Goal: Information Seeking & Learning: Learn about a topic

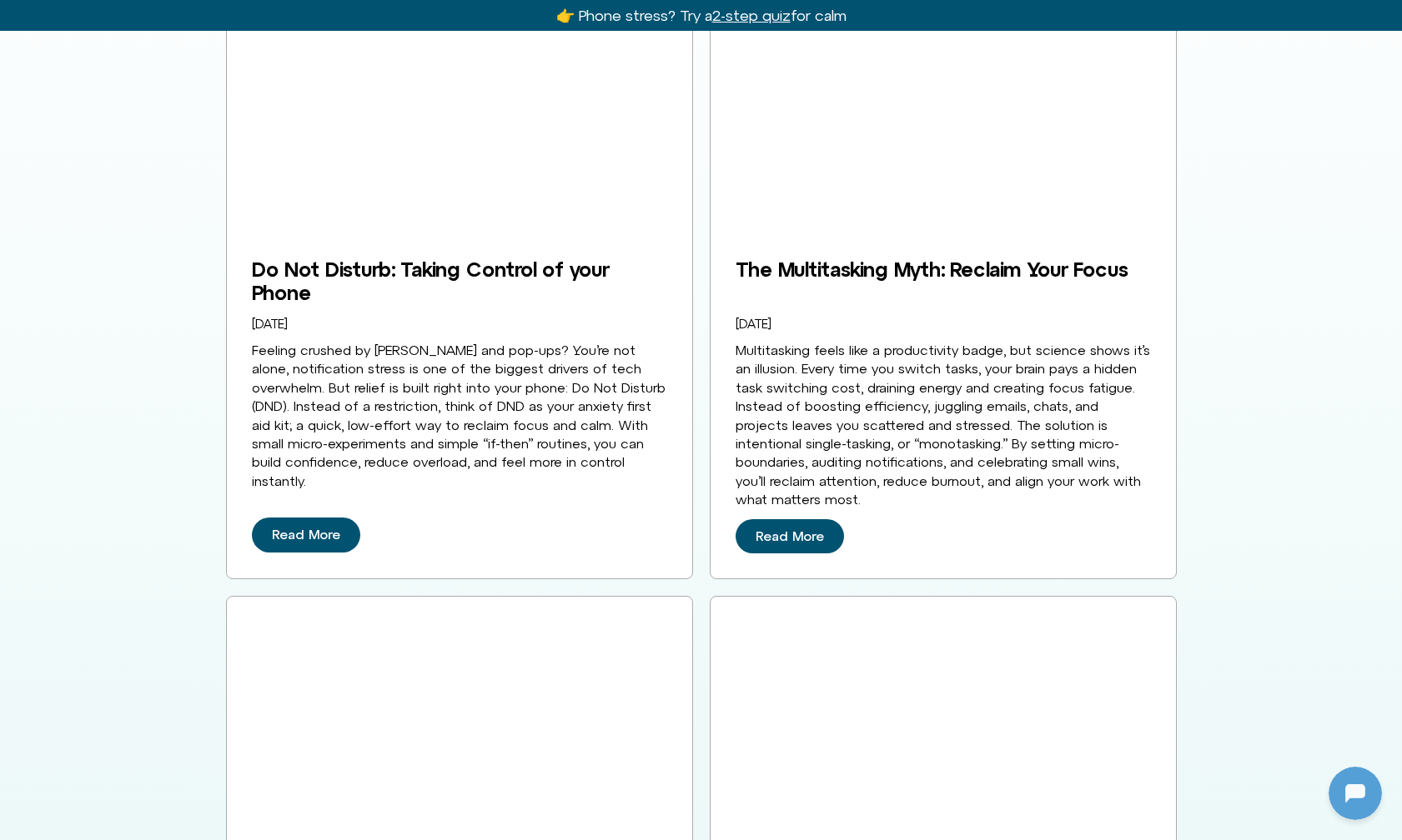
scroll to position [2997, 0]
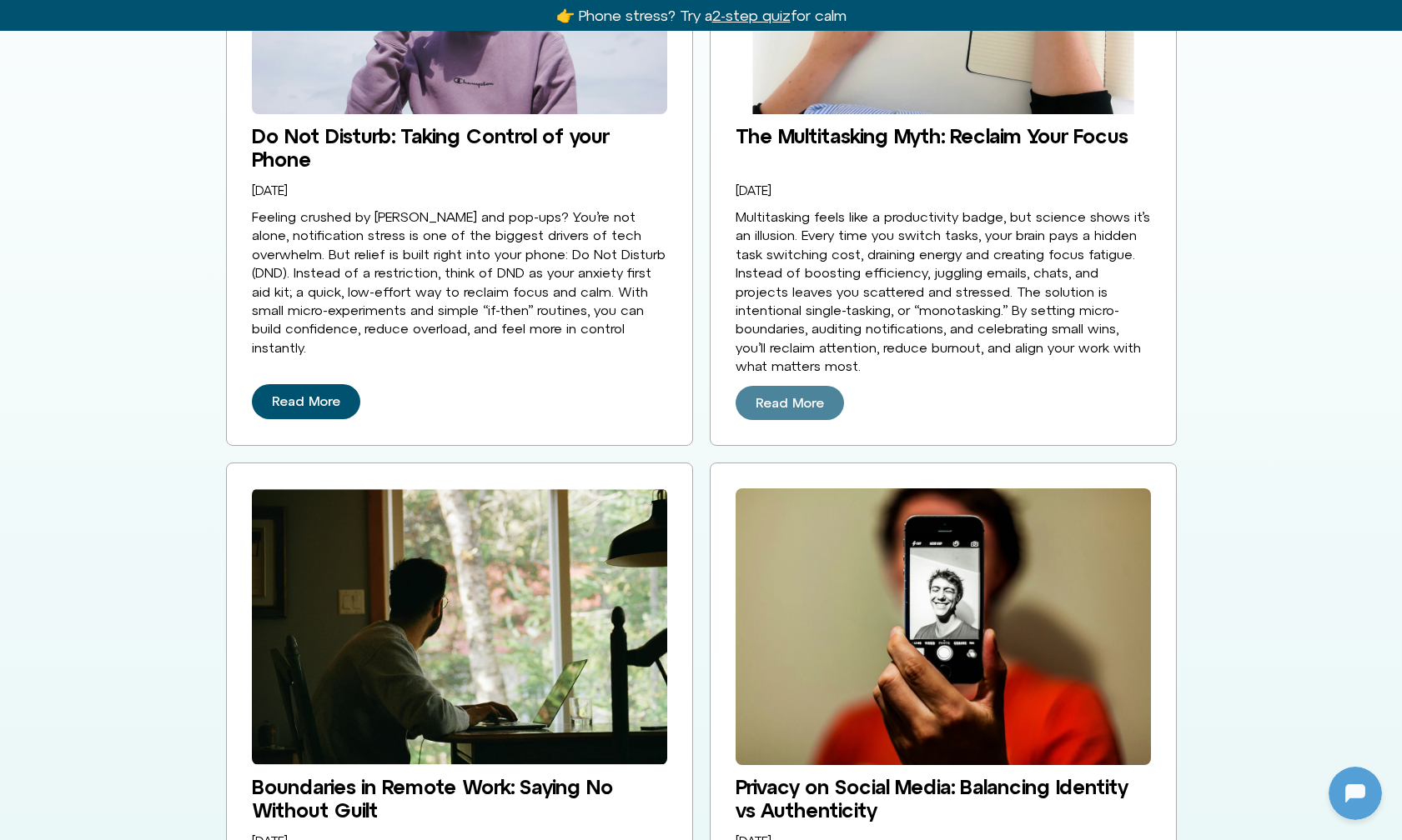
click at [808, 396] on span "Read More" at bounding box center [790, 403] width 68 height 15
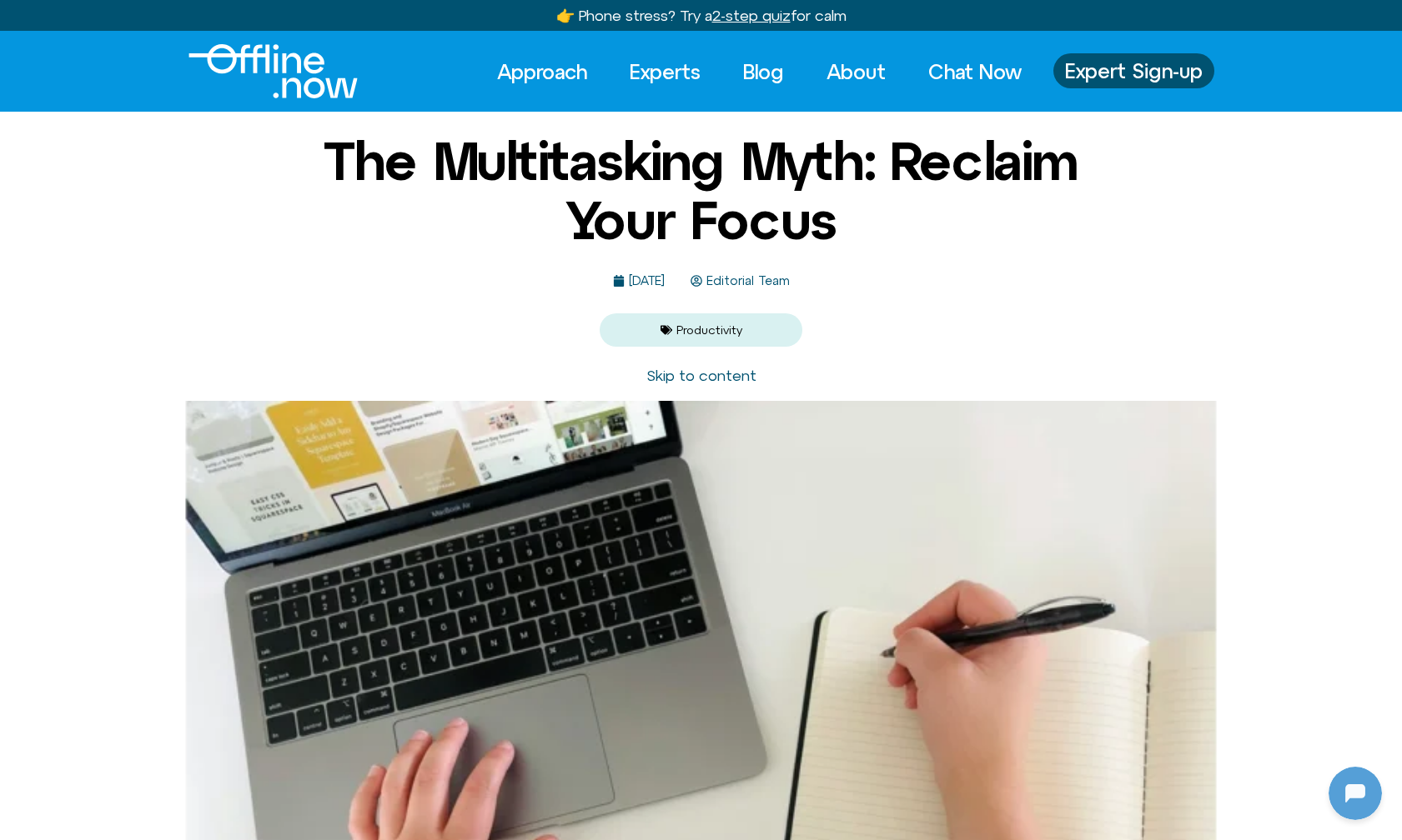
click at [272, 57] on img "Logo" at bounding box center [273, 71] width 169 height 54
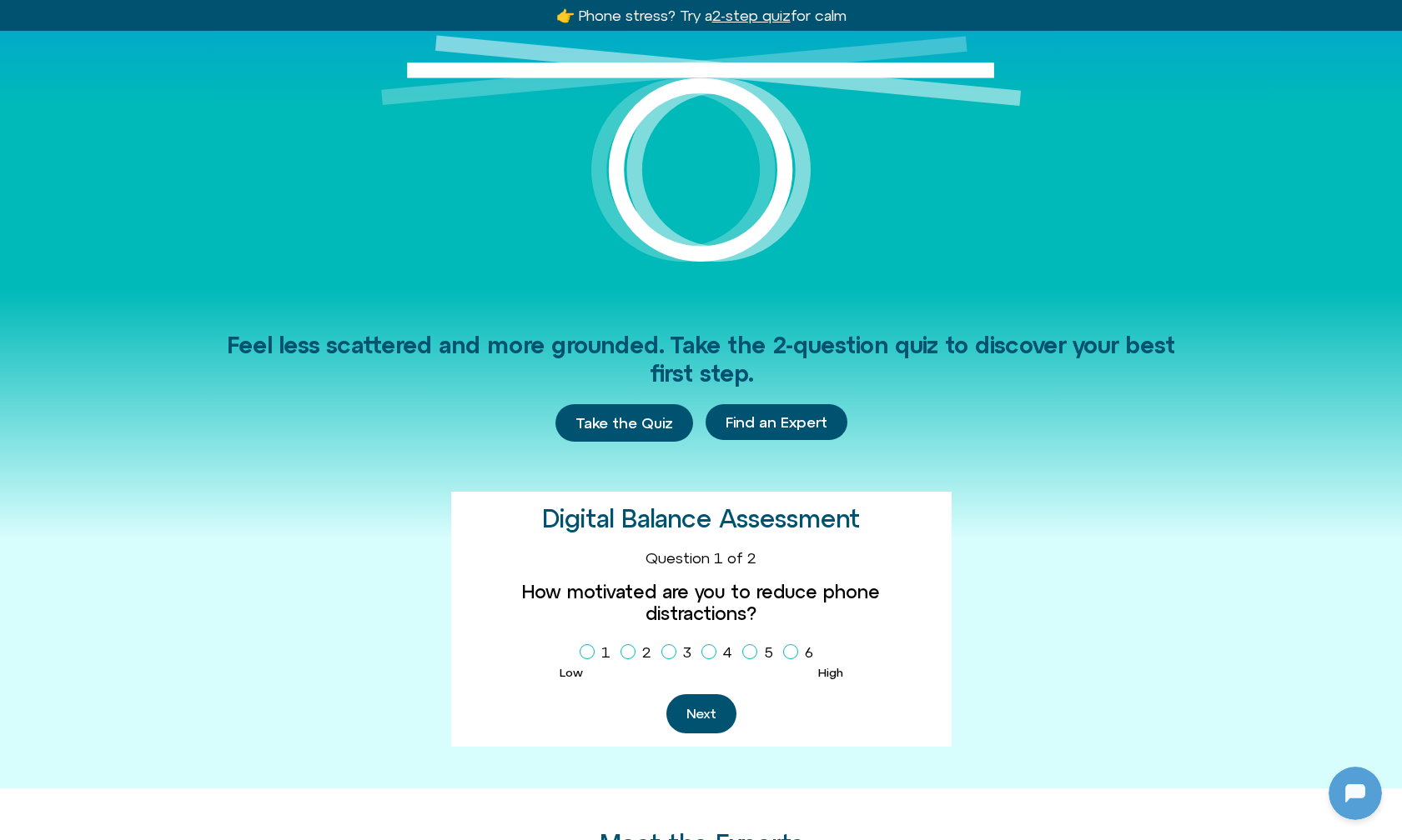
scroll to position [293, 0]
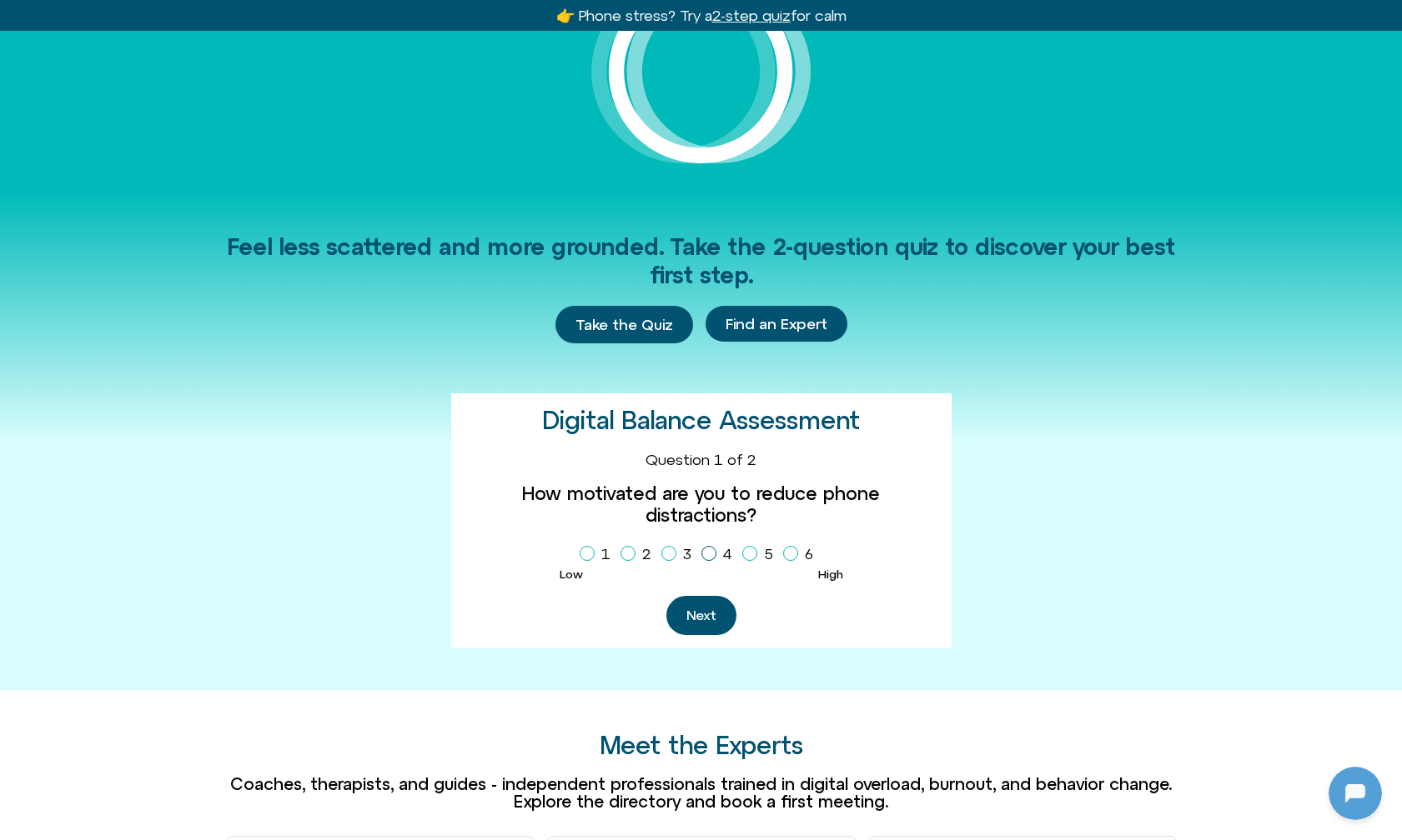
click at [712, 549] on icon "Homepage Sign Up" at bounding box center [708, 553] width 10 height 8
click at [697, 596] on button "Next" at bounding box center [701, 615] width 70 height 40
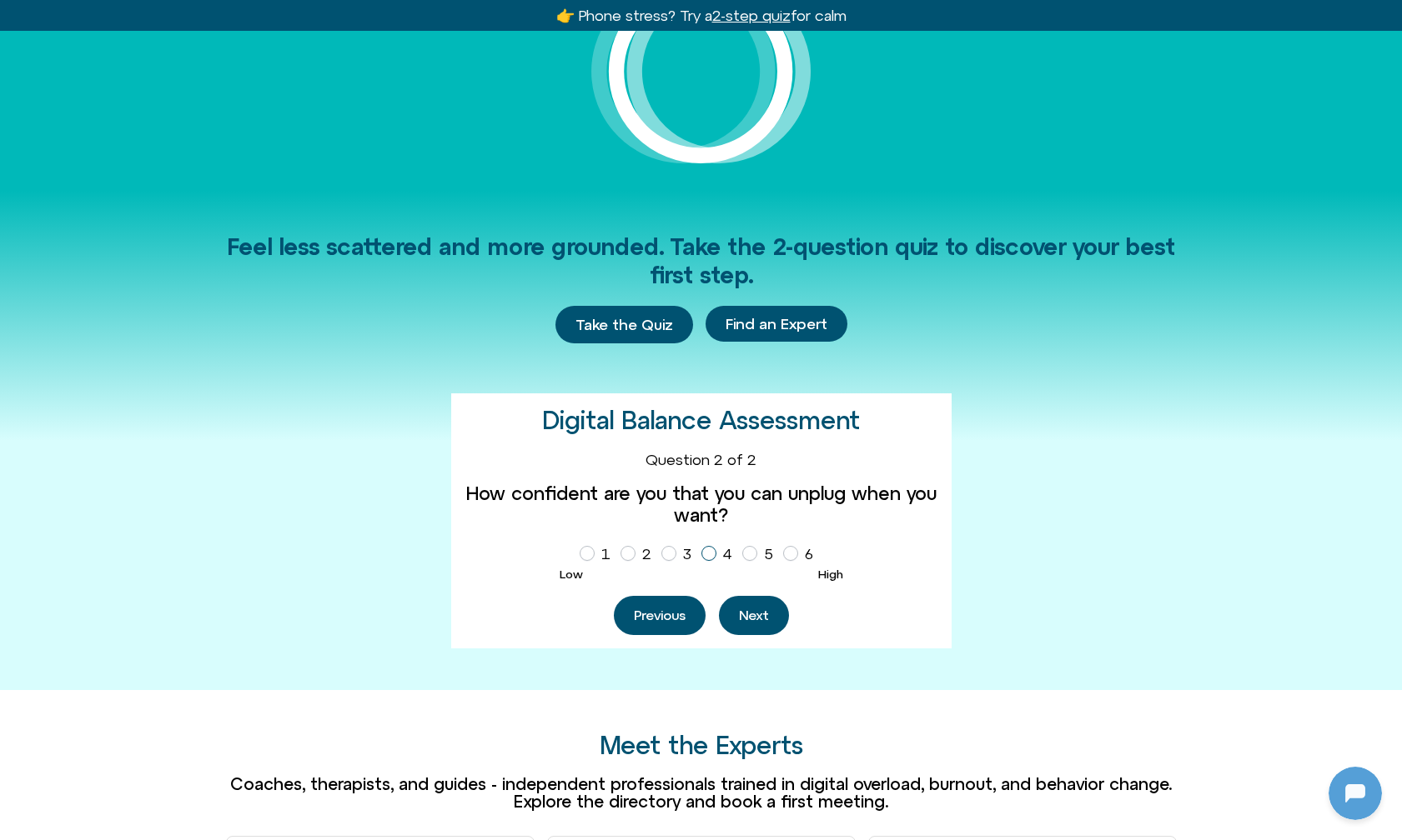
click at [705, 549] on icon "Homepage Sign Up" at bounding box center [708, 553] width 10 height 8
click at [758, 612] on button "Next" at bounding box center [754, 615] width 70 height 40
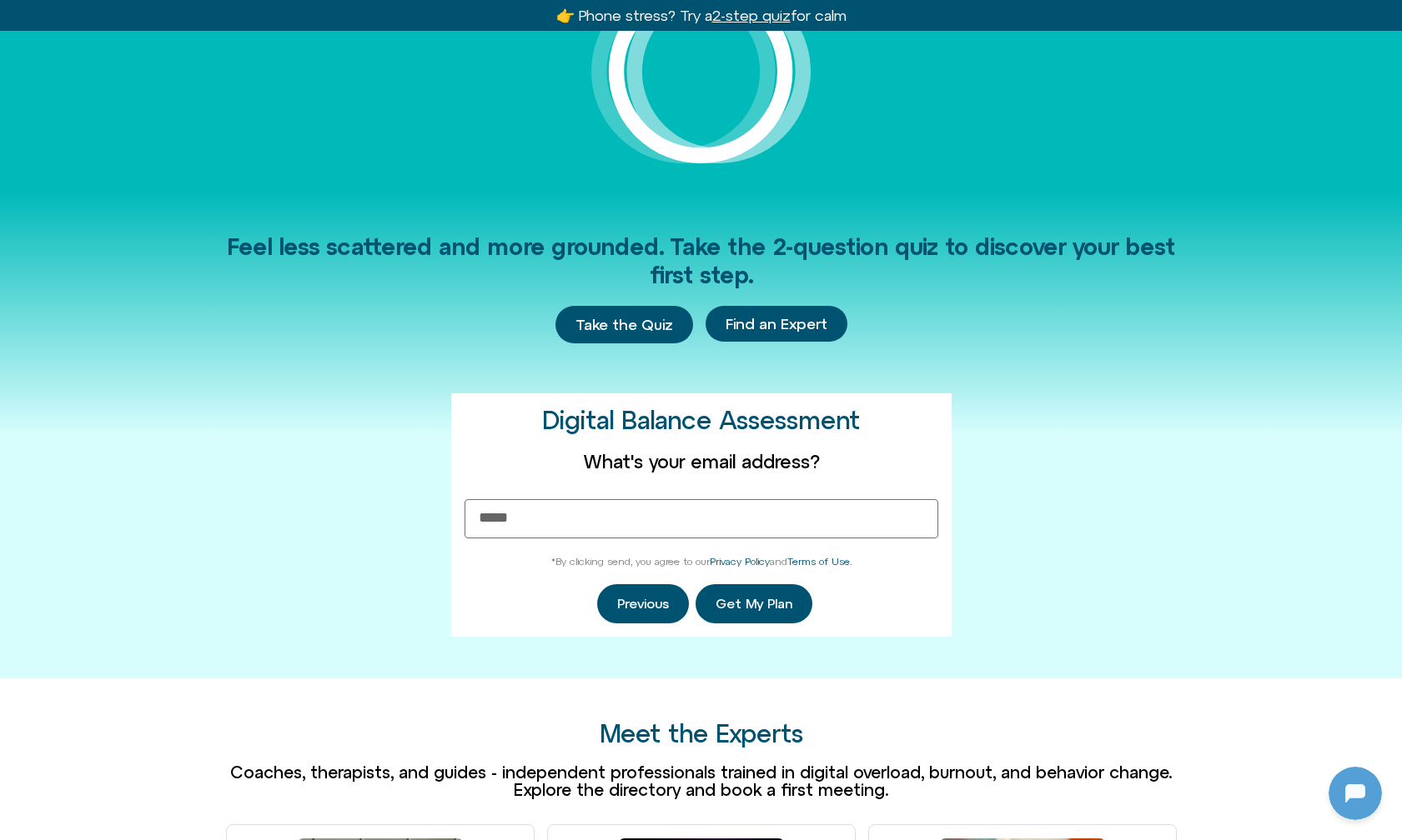
click at [1069, 493] on div "Feel less scattered and more grounded. Take the 2-question quiz to discover you…" at bounding box center [701, 435] width 951 height 489
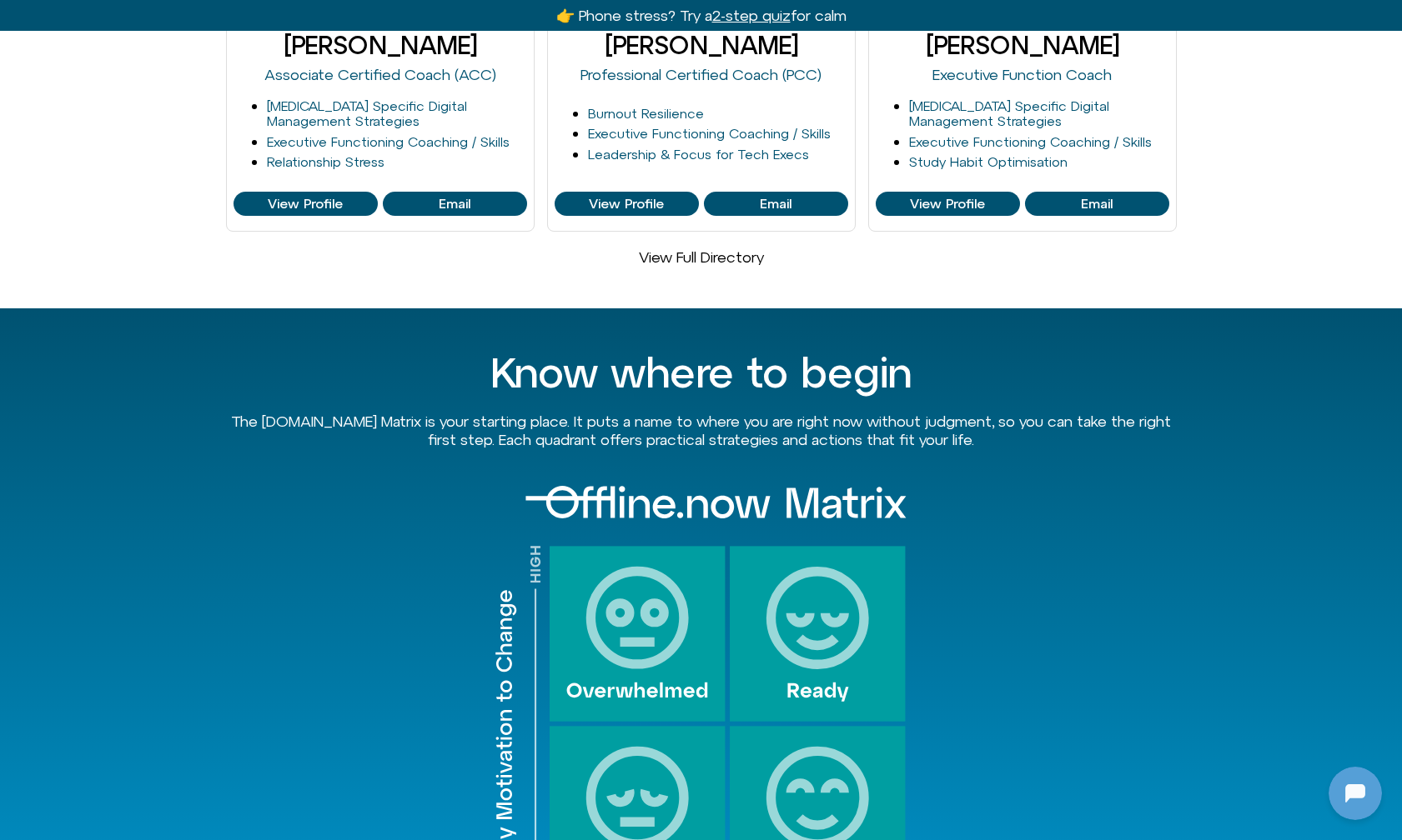
scroll to position [903, 0]
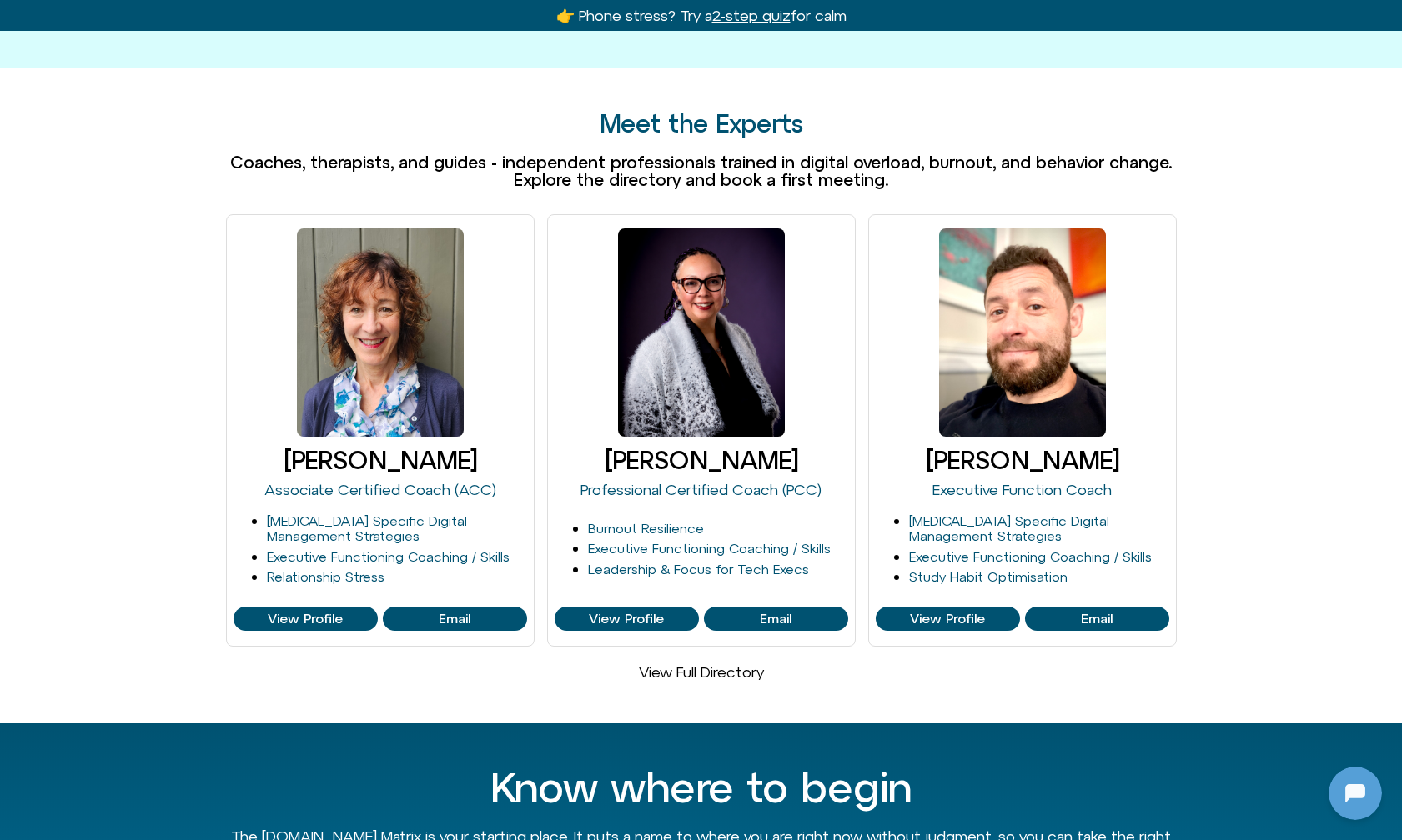
click at [696, 675] on link "View Full Directory" at bounding box center [701, 672] width 125 height 17
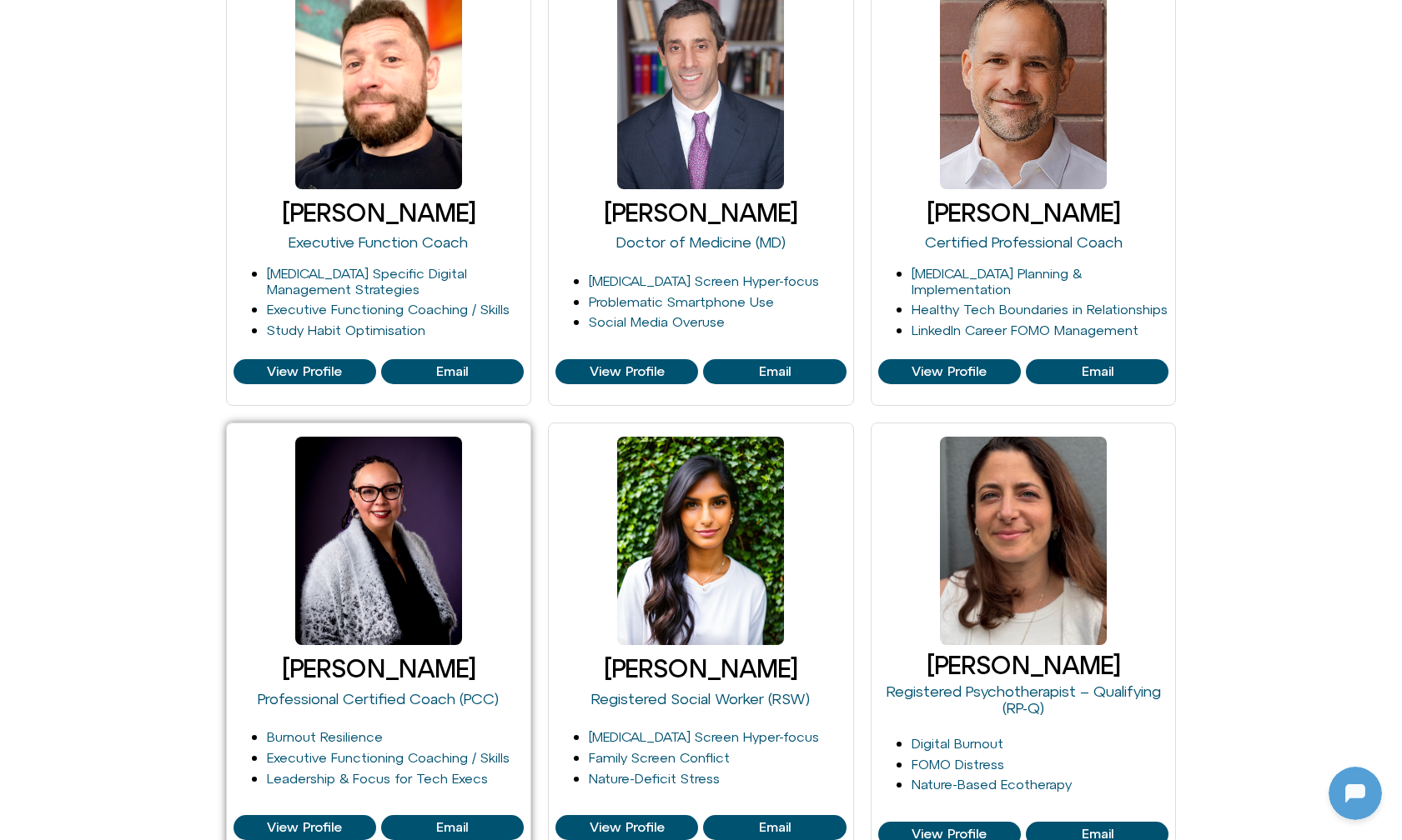
scroll to position [838, 0]
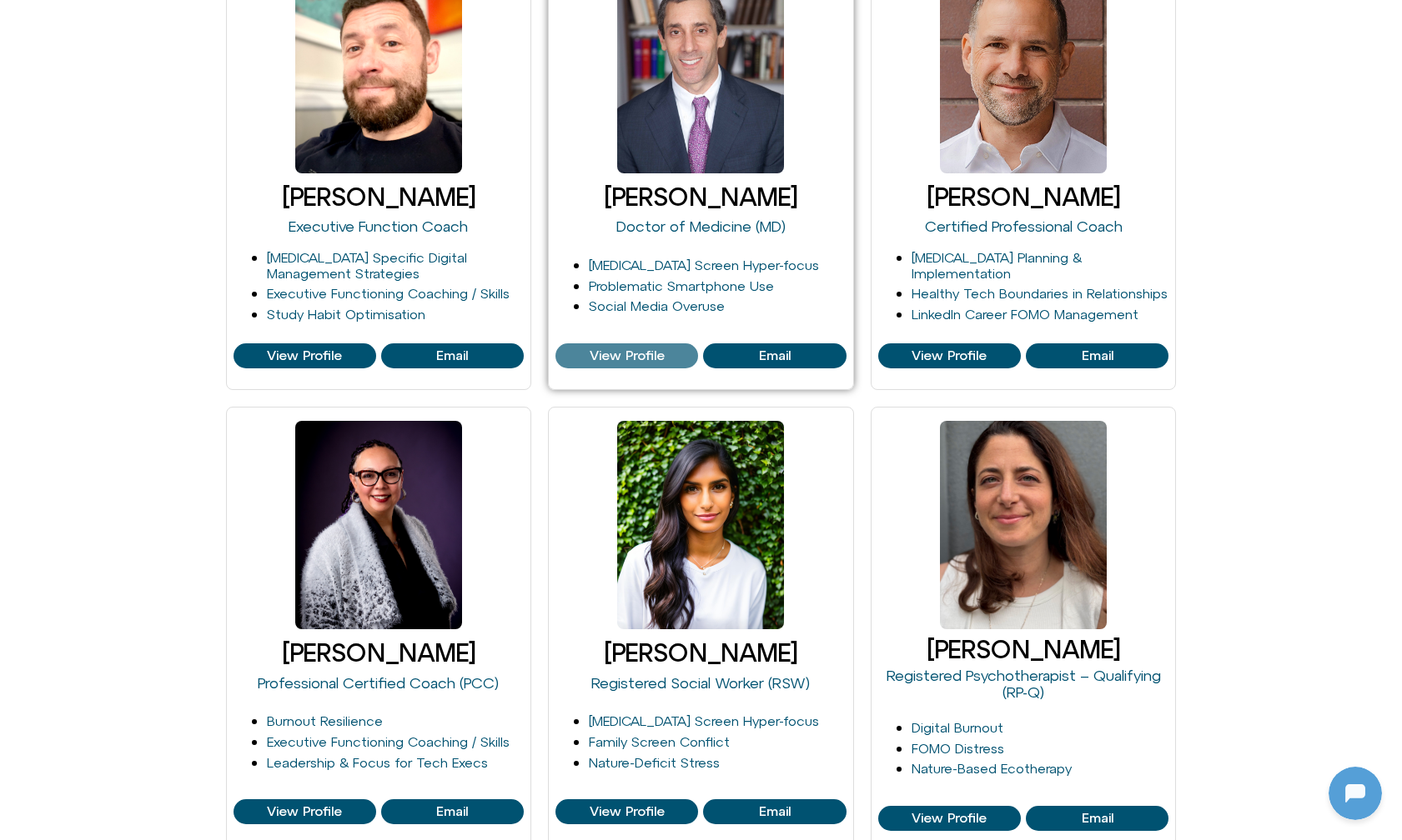
click at [606, 355] on span "View Profile" at bounding box center [627, 356] width 75 height 15
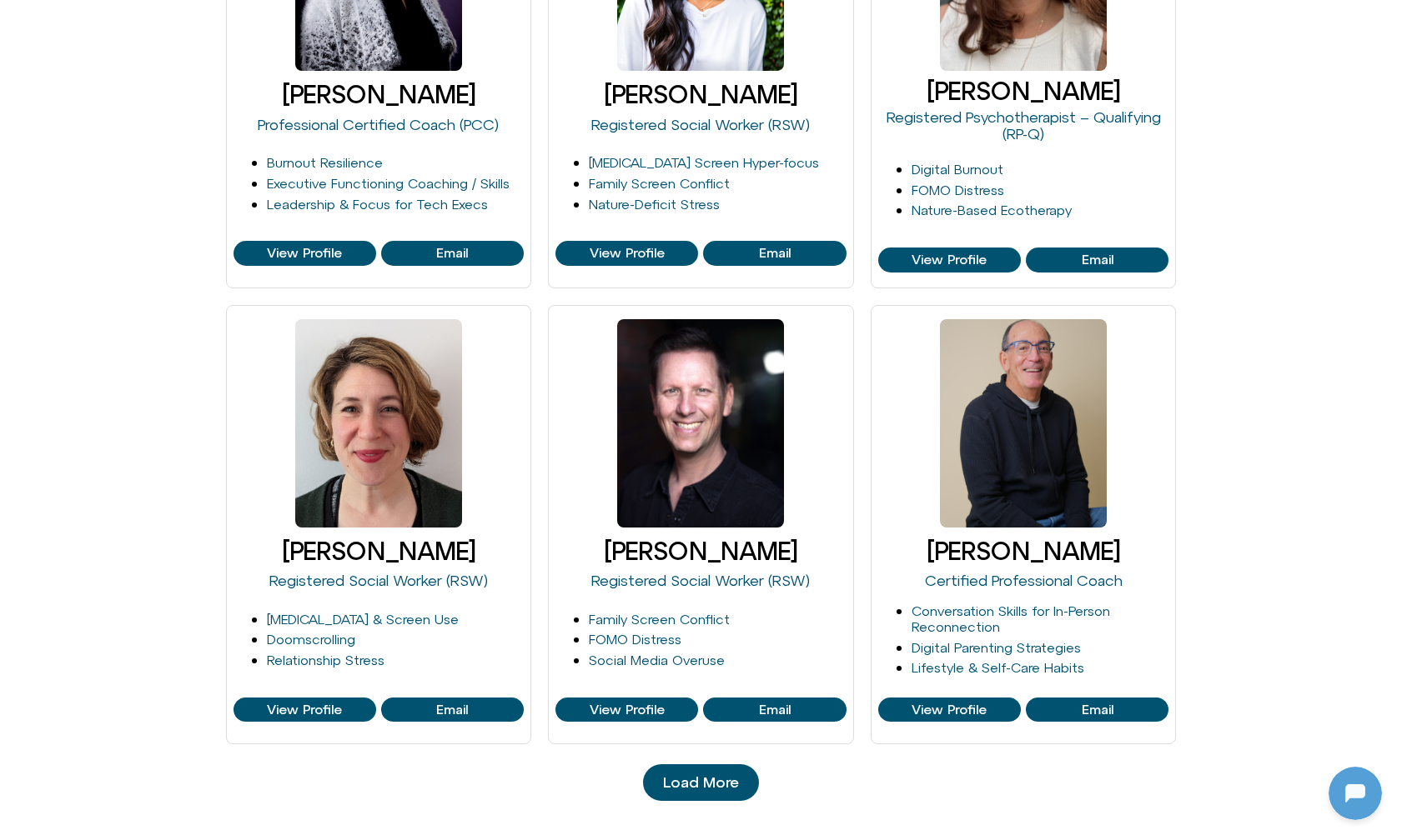
scroll to position [28, 0]
click at [705, 777] on span "Load More" at bounding box center [701, 783] width 75 height 17
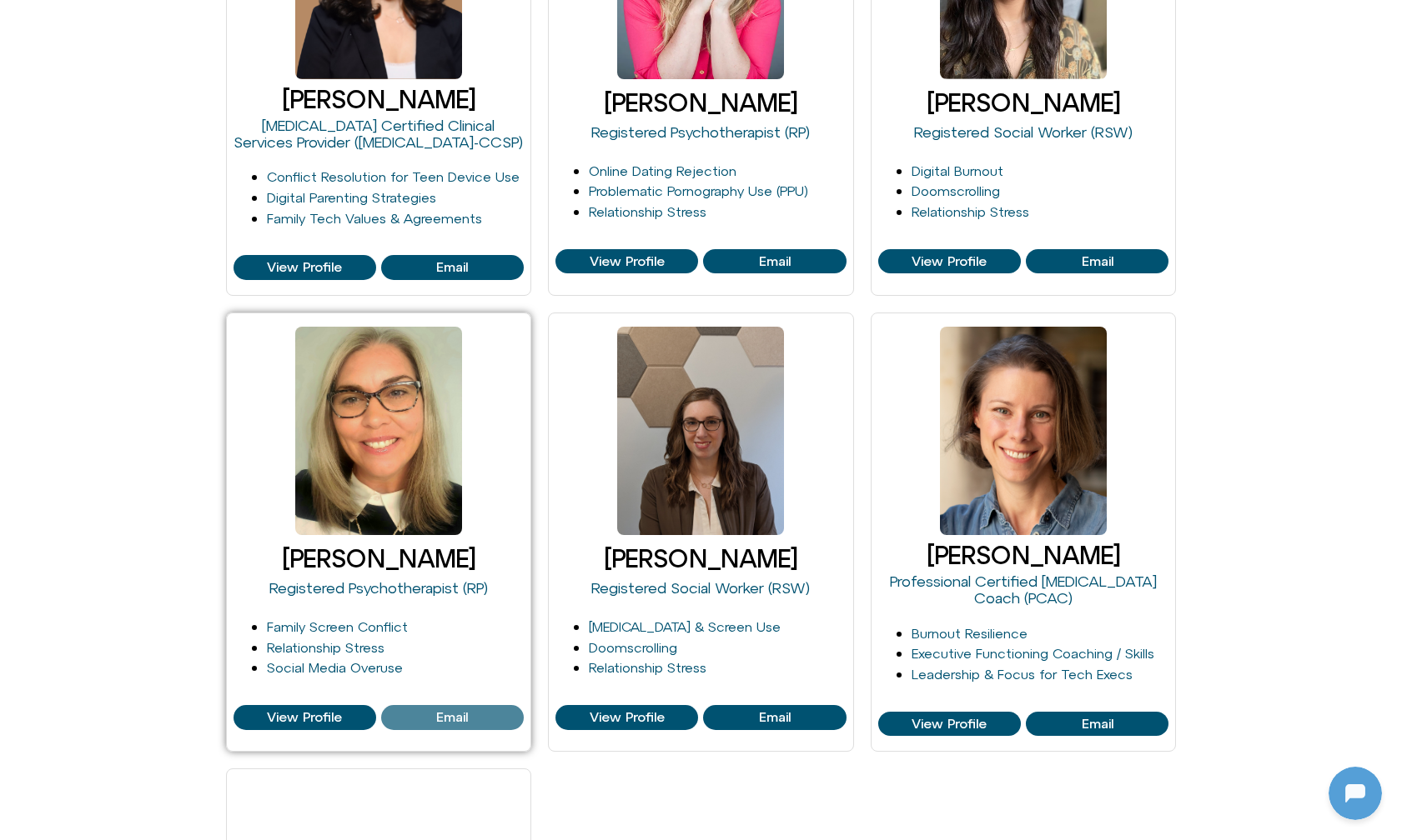
scroll to position [2305, 0]
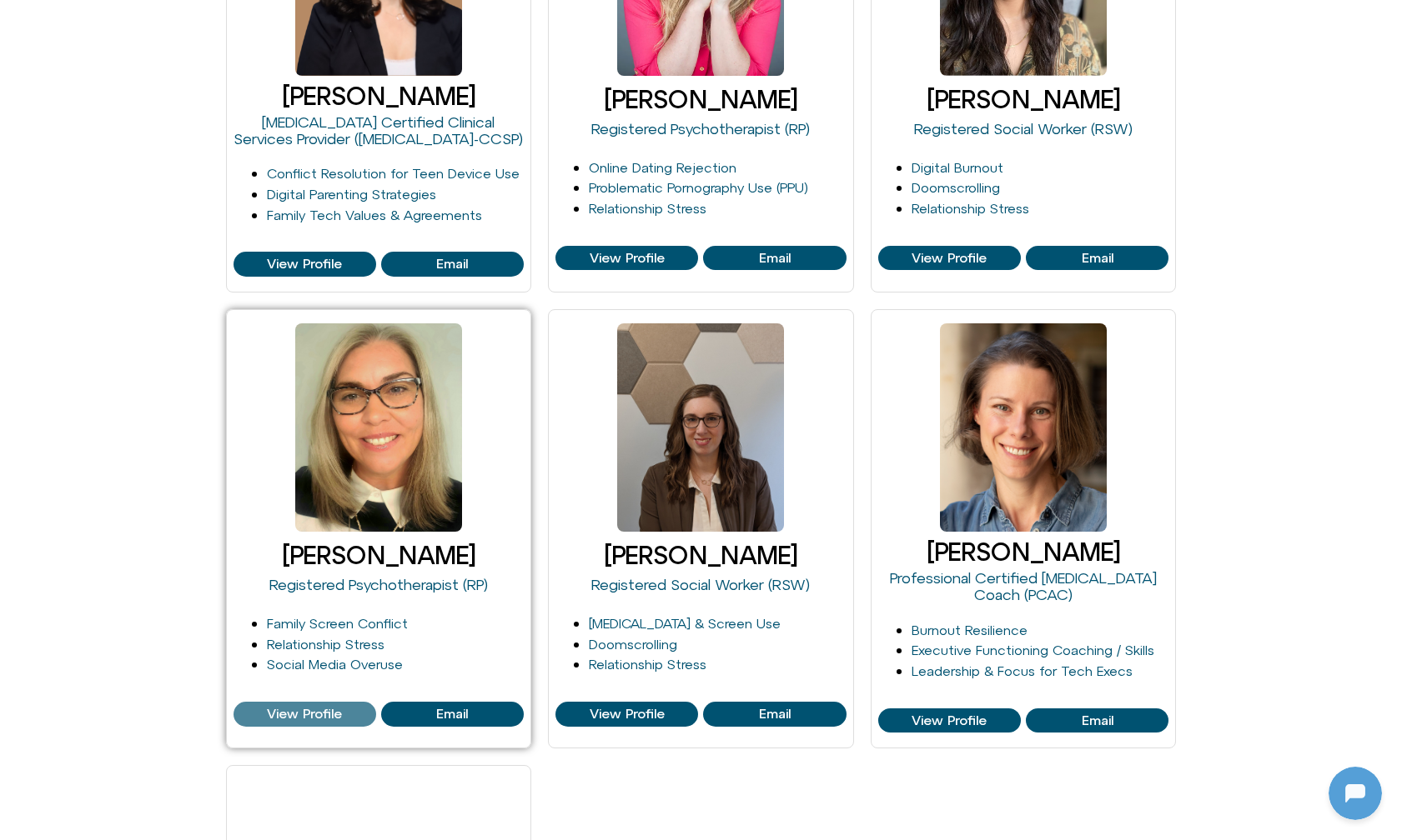
click at [310, 707] on span "View Profile" at bounding box center [305, 714] width 75 height 15
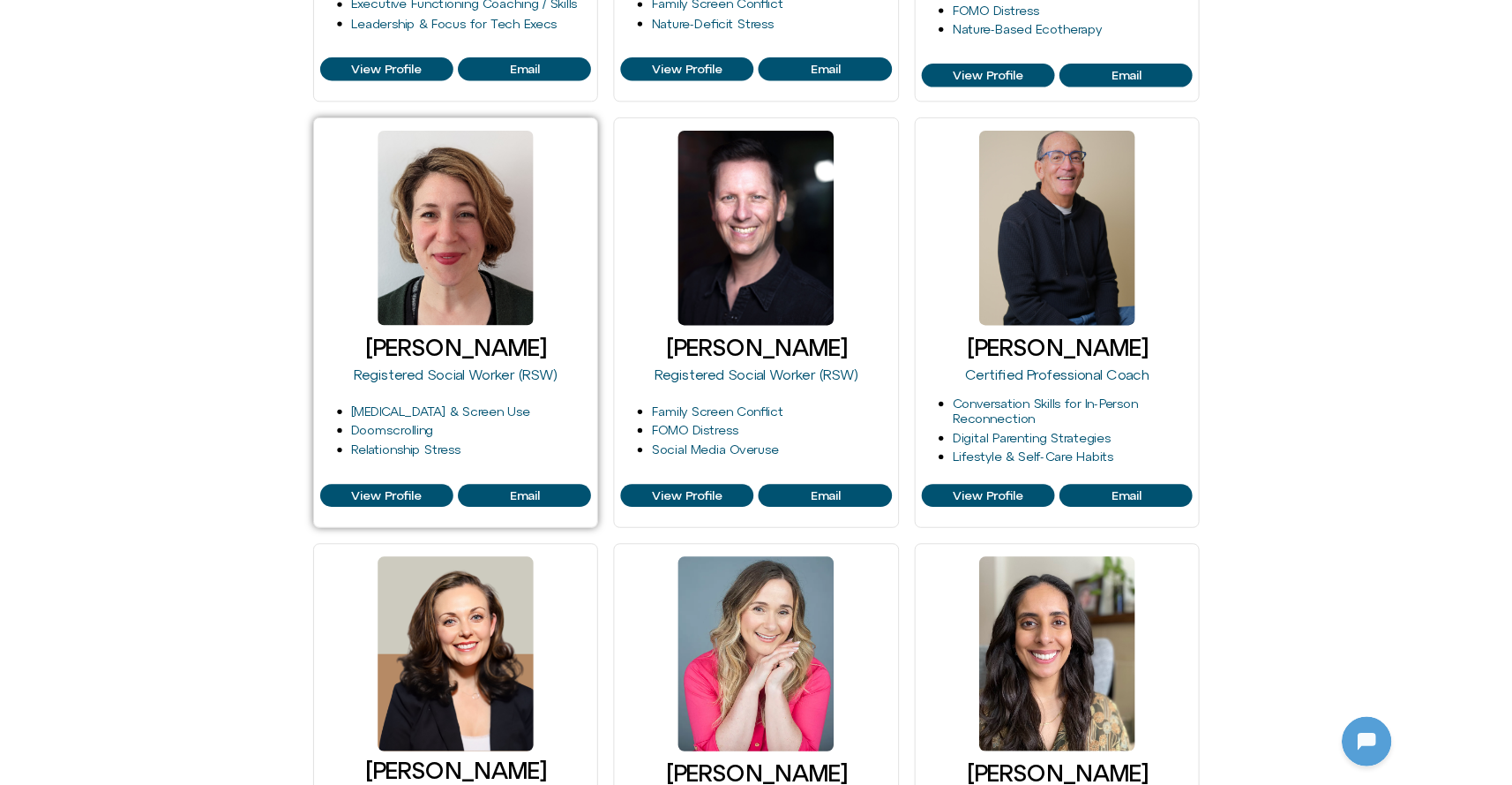
scroll to position [1339, 0]
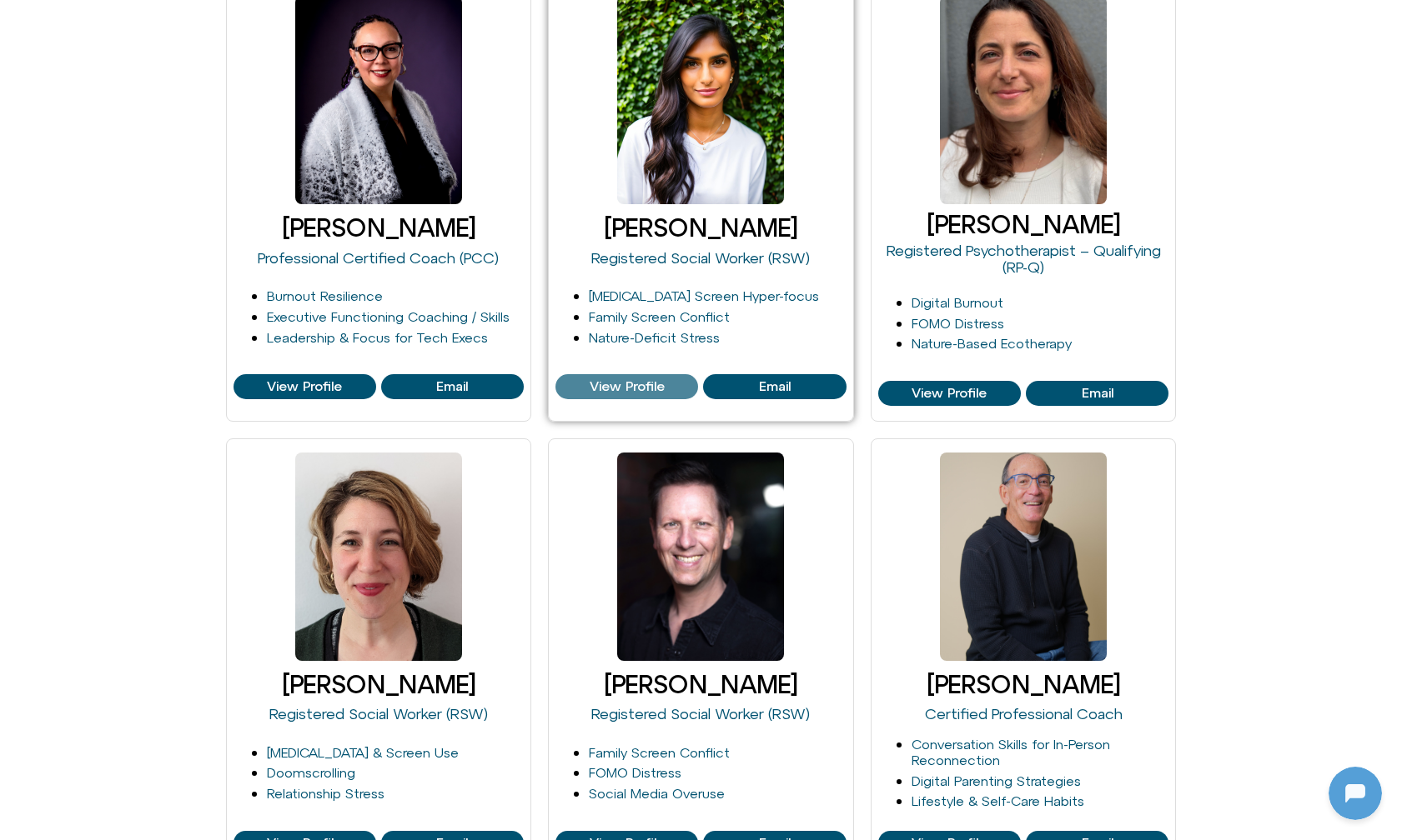
click at [620, 390] on link "View Profile" at bounding box center [626, 387] width 143 height 25
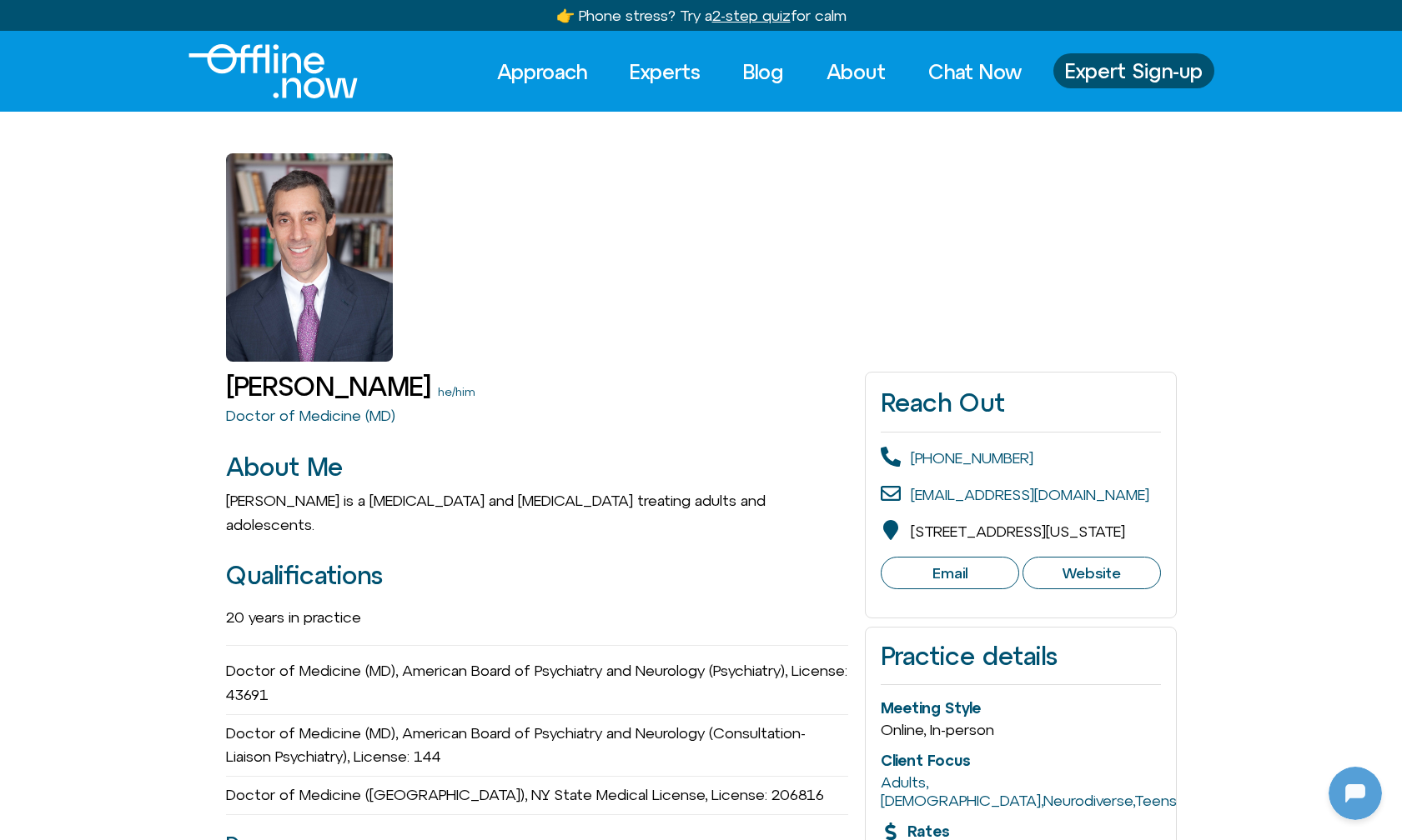
scroll to position [455, 0]
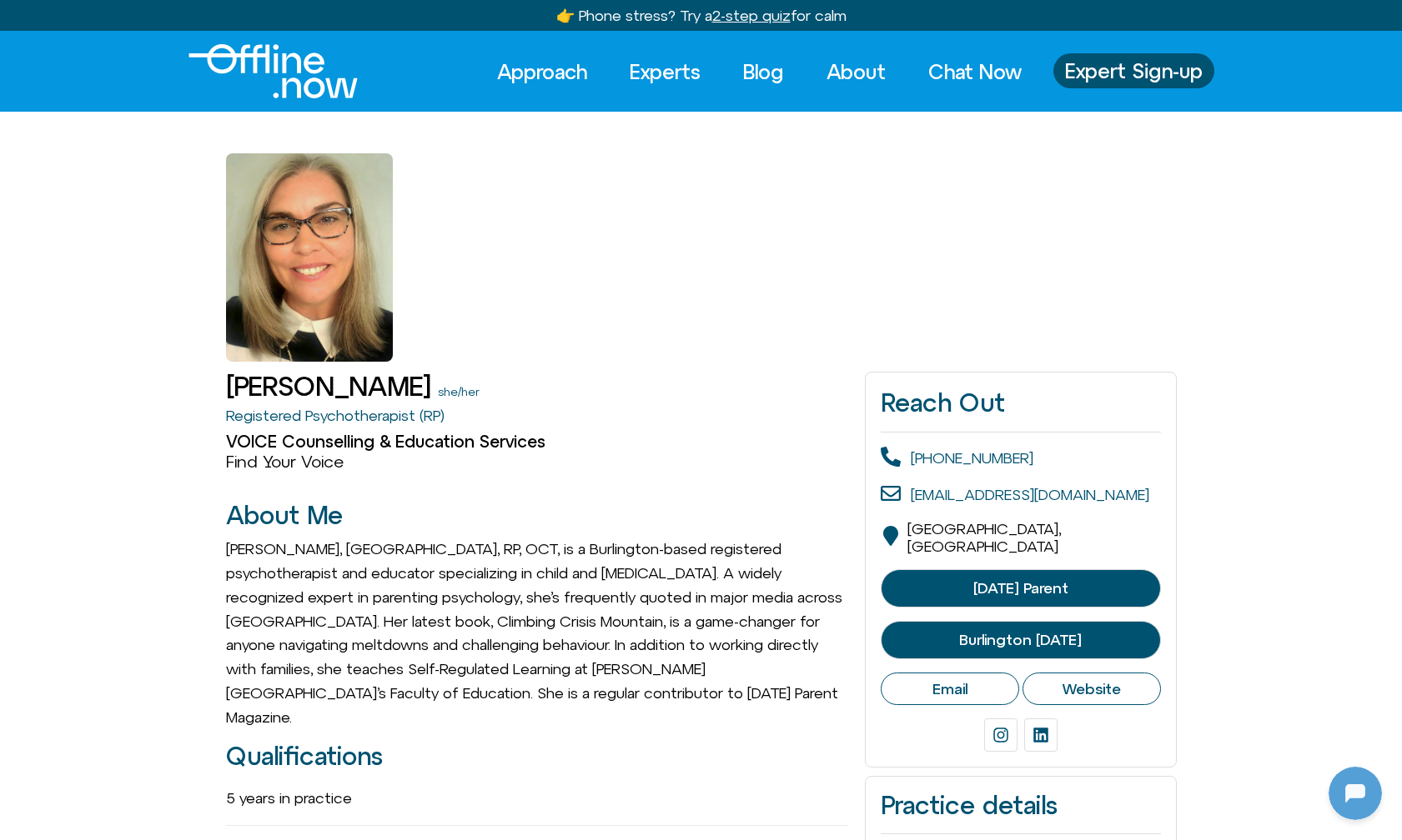
scroll to position [455, 0]
drag, startPoint x: 167, startPoint y: 420, endPoint x: 394, endPoint y: 425, distance: 227.1
click at [495, 468] on h3 "Find Your Voice" at bounding box center [537, 462] width 623 height 20
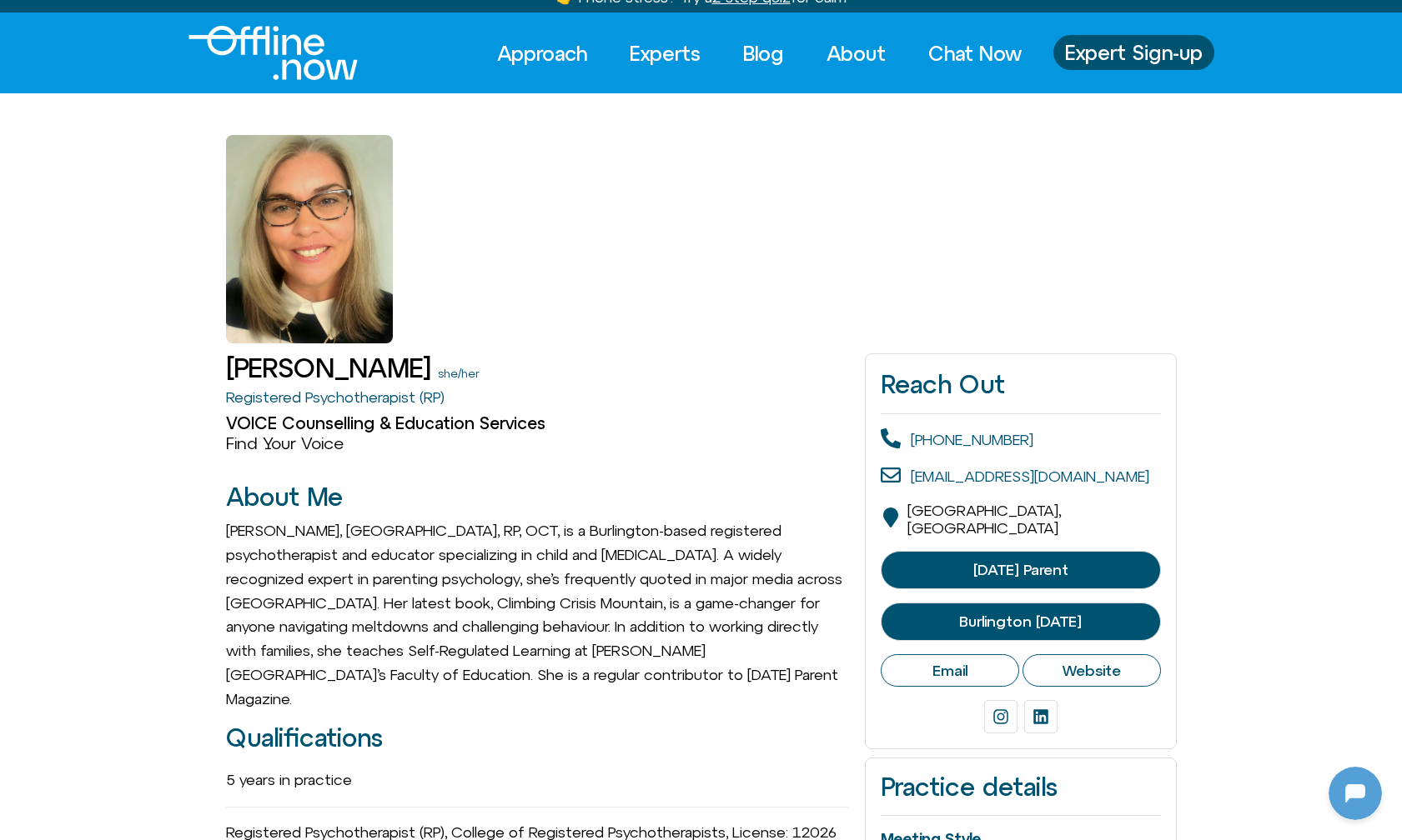
scroll to position [70, 0]
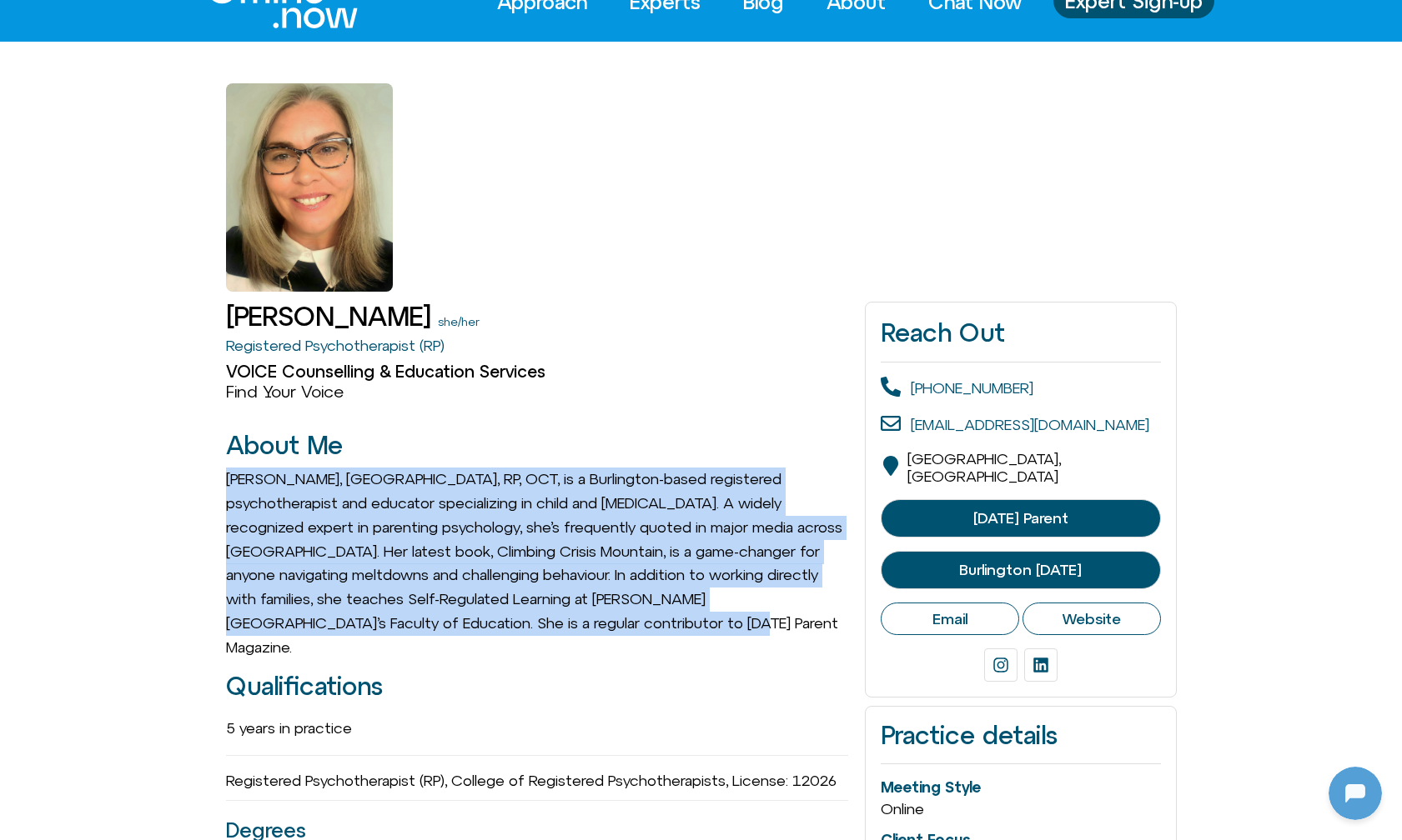
drag, startPoint x: 200, startPoint y: 484, endPoint x: 719, endPoint y: 618, distance: 536.0
click at [719, 618] on div "[PERSON_NAME], [GEOGRAPHIC_DATA], RP, OCT, is a Burlington-based registered psy…" at bounding box center [537, 563] width 623 height 191
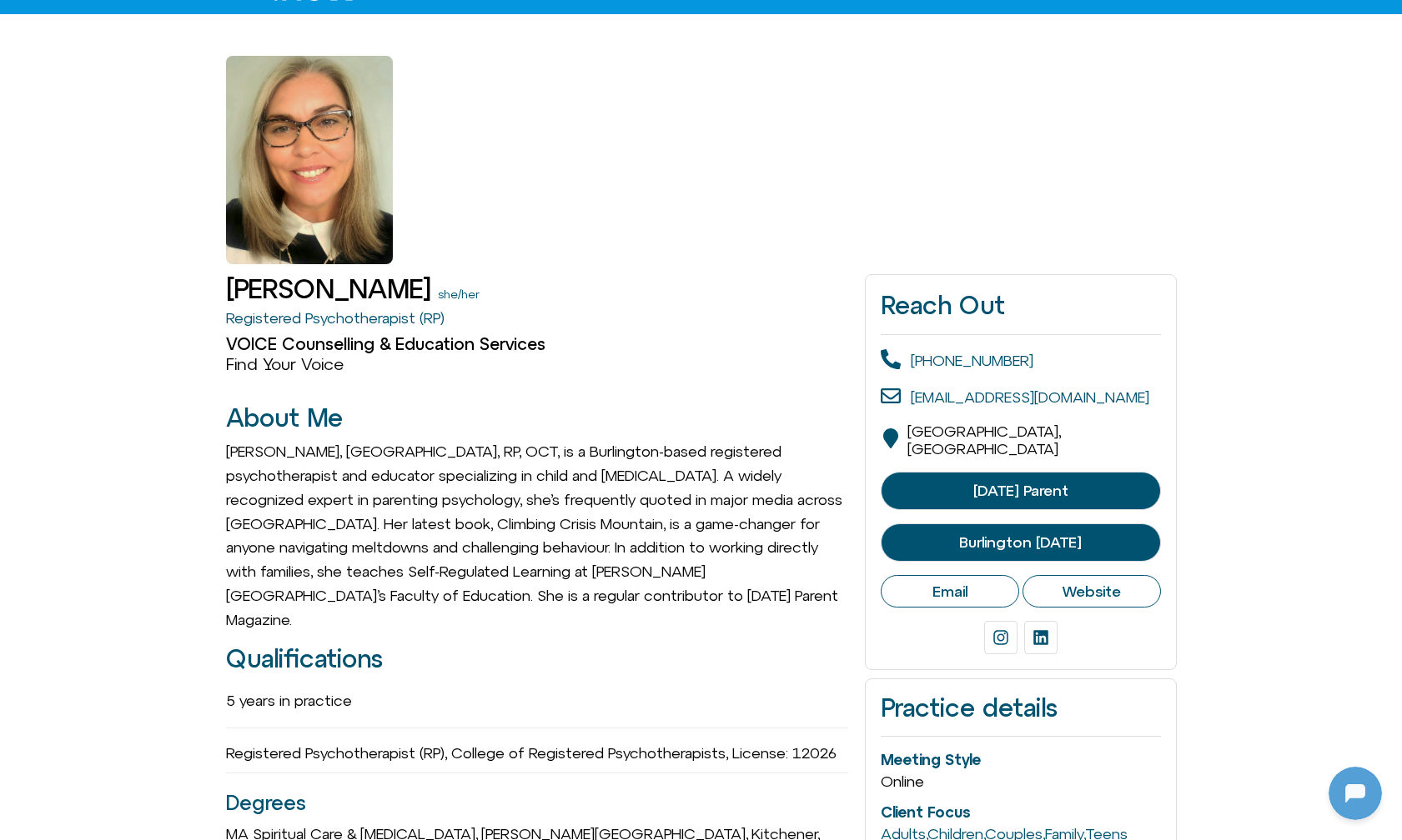
scroll to position [464, 0]
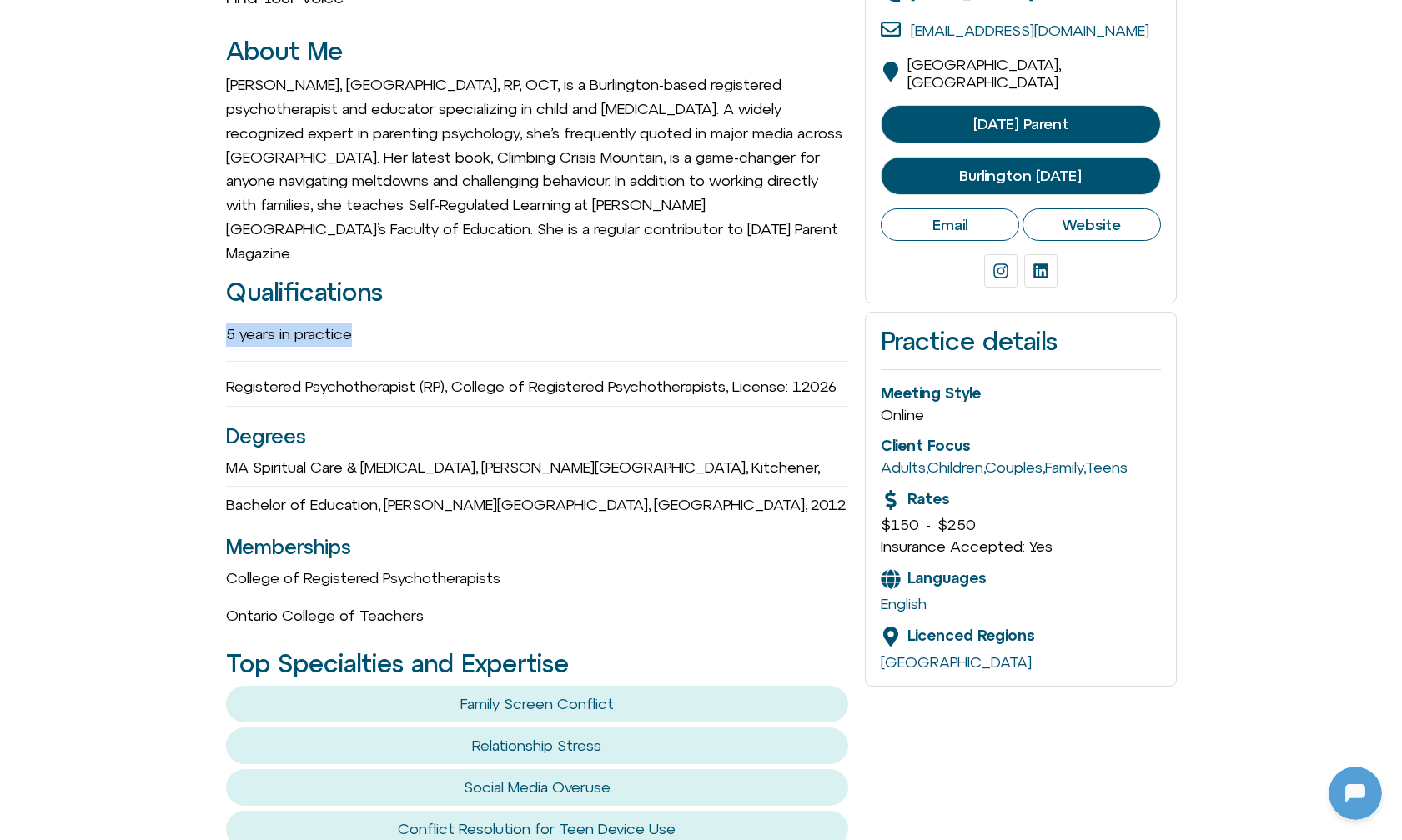
drag, startPoint x: 215, startPoint y: 297, endPoint x: 379, endPoint y: 313, distance: 164.8
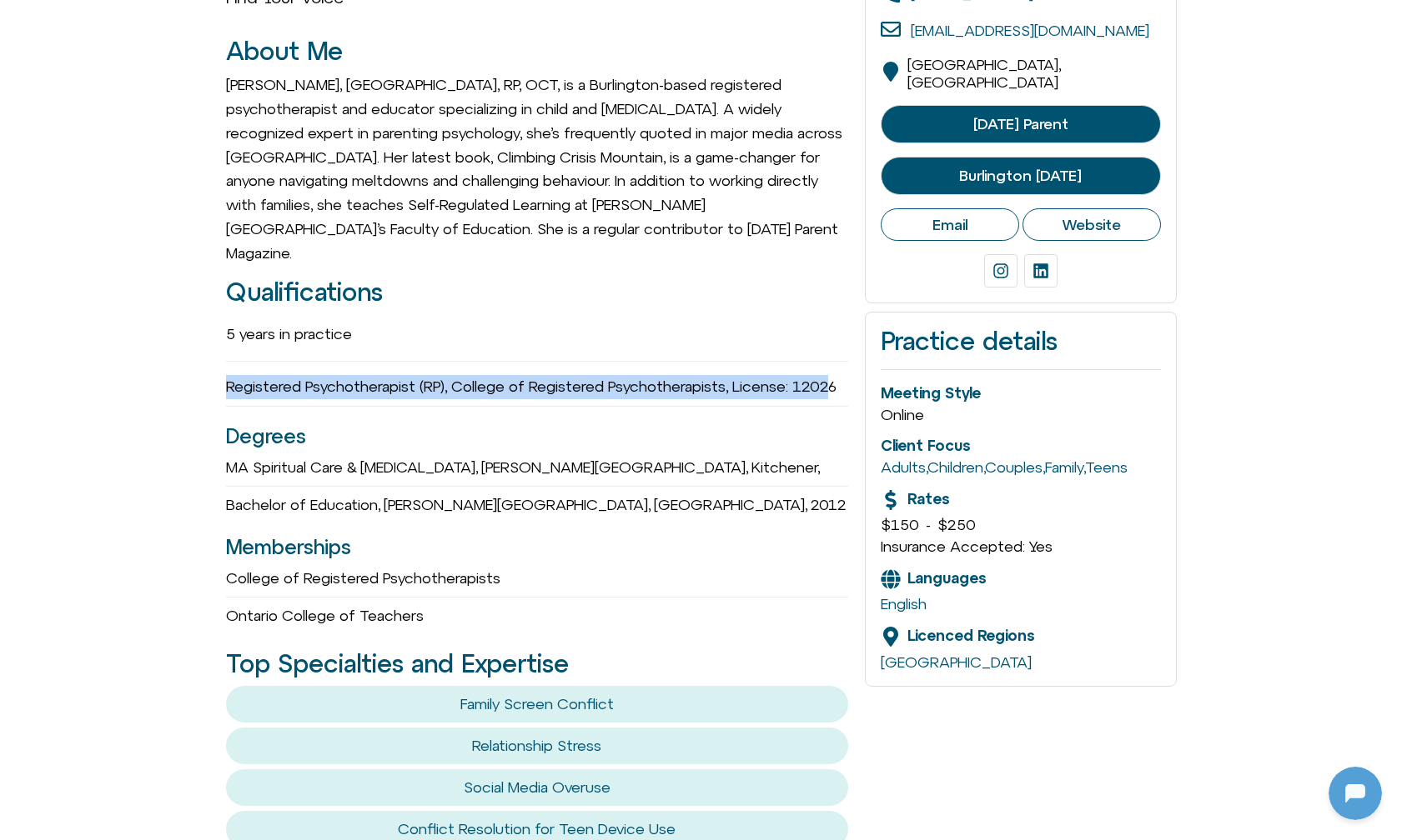
drag, startPoint x: 216, startPoint y: 358, endPoint x: 838, endPoint y: 358, distance: 622.0
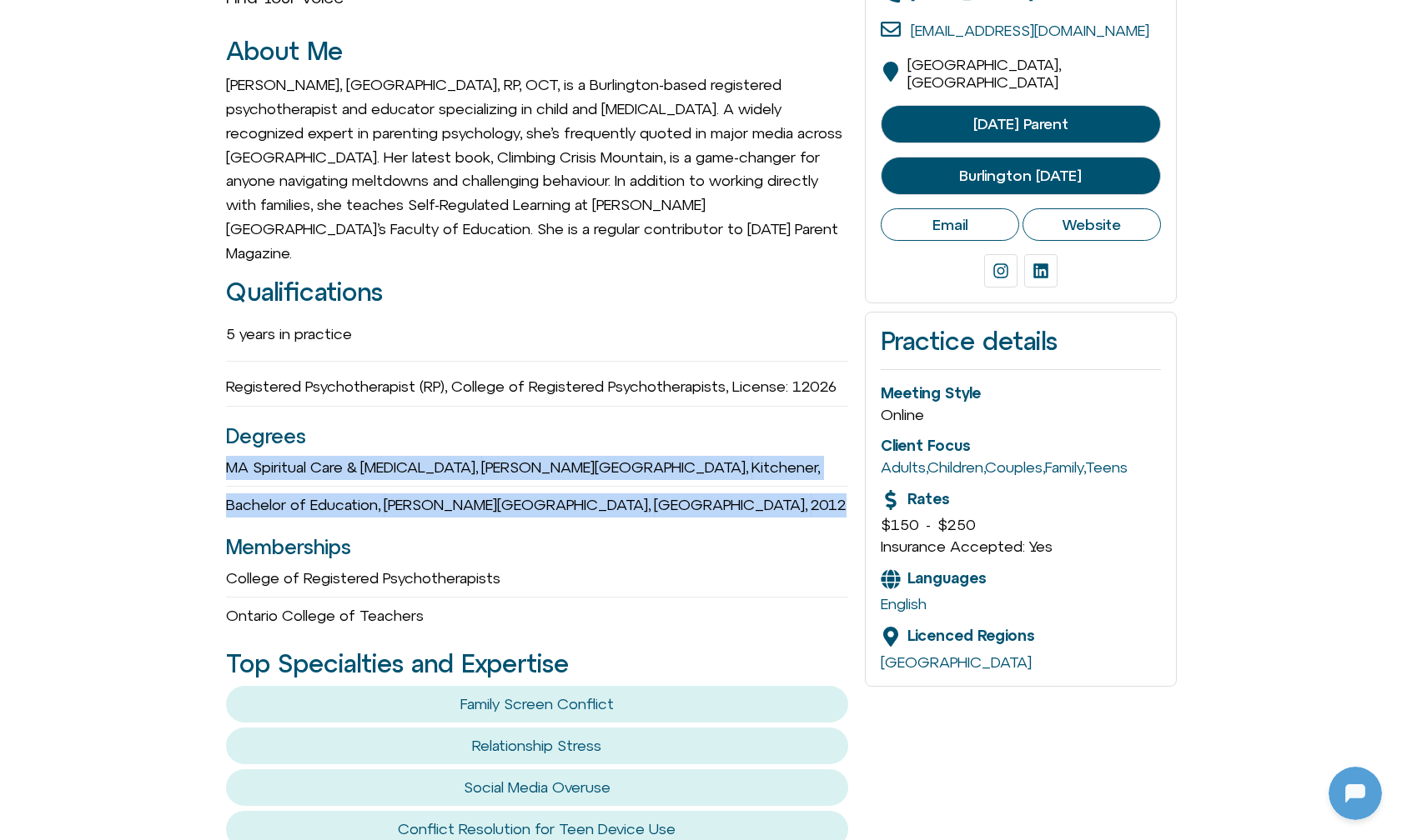
drag, startPoint x: 226, startPoint y: 436, endPoint x: 728, endPoint y: 470, distance: 503.2
click at [728, 470] on div "5 years in practice Registered Psychotherapist (RP), College of Registered Psyc…" at bounding box center [537, 472] width 623 height 315
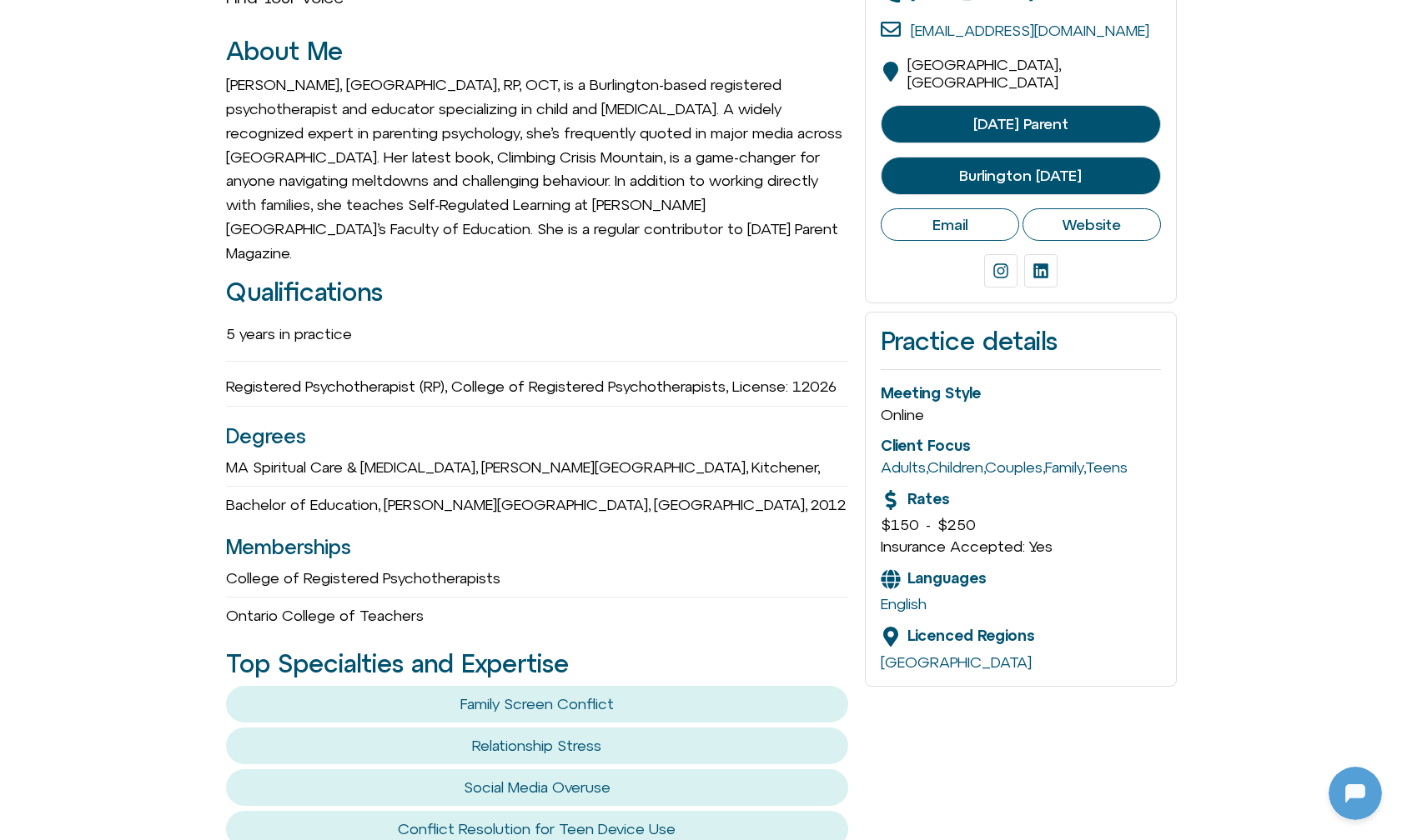
click at [716, 498] on div "5 years in practice Registered Psychotherapist (RP), College of Registered Psyc…" at bounding box center [537, 472] width 623 height 315
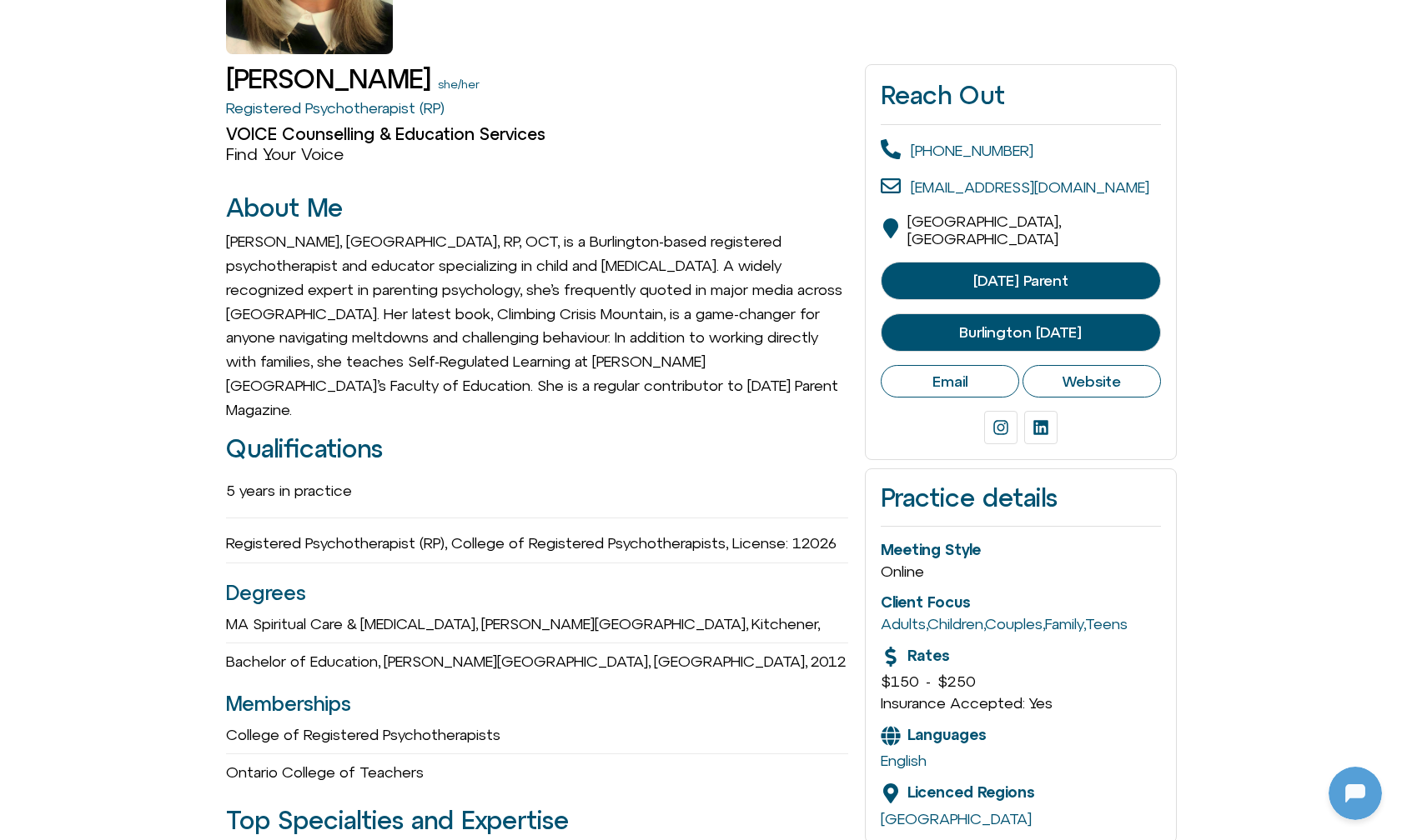
scroll to position [321, 0]
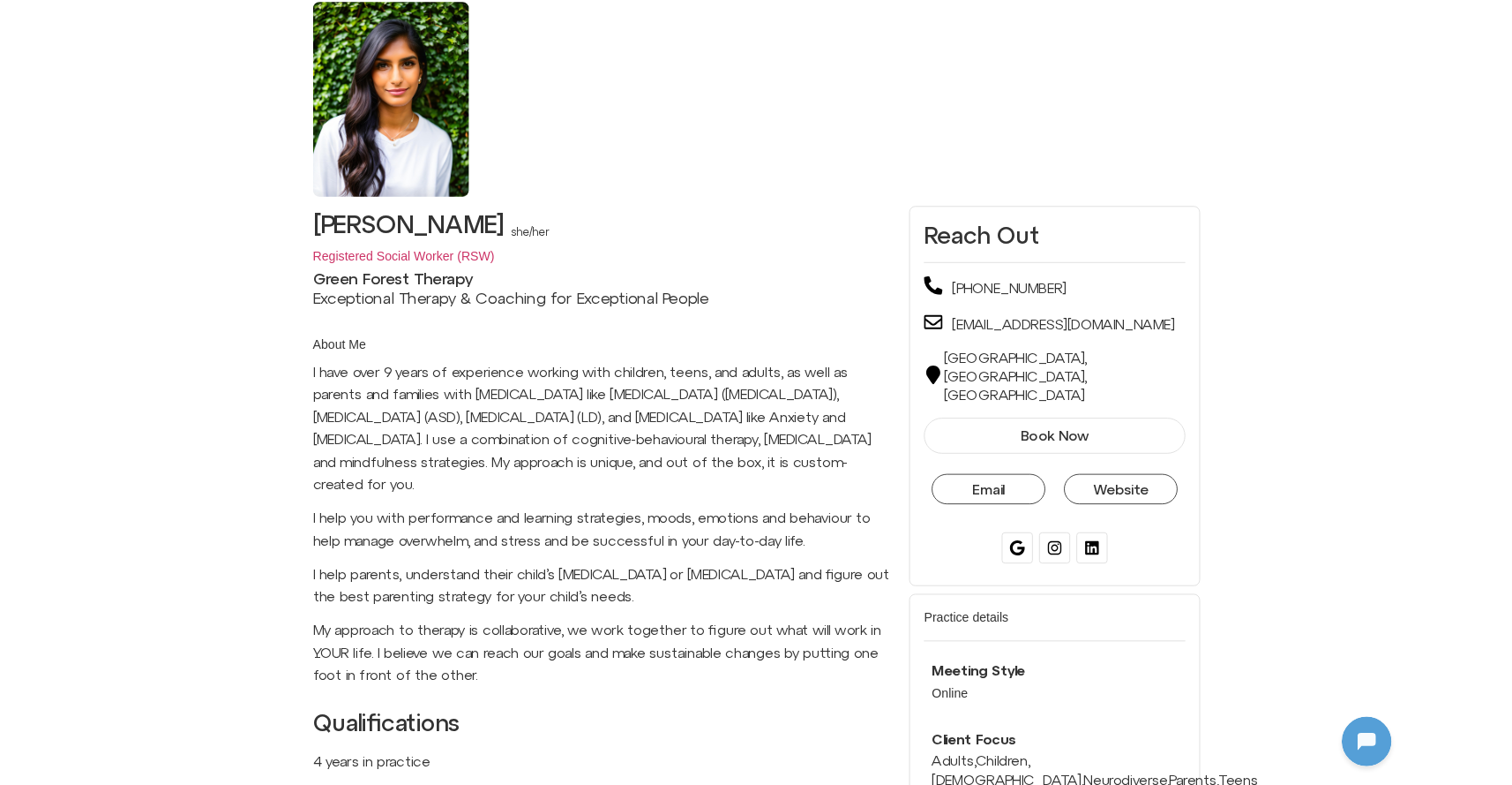
scroll to position [481, 0]
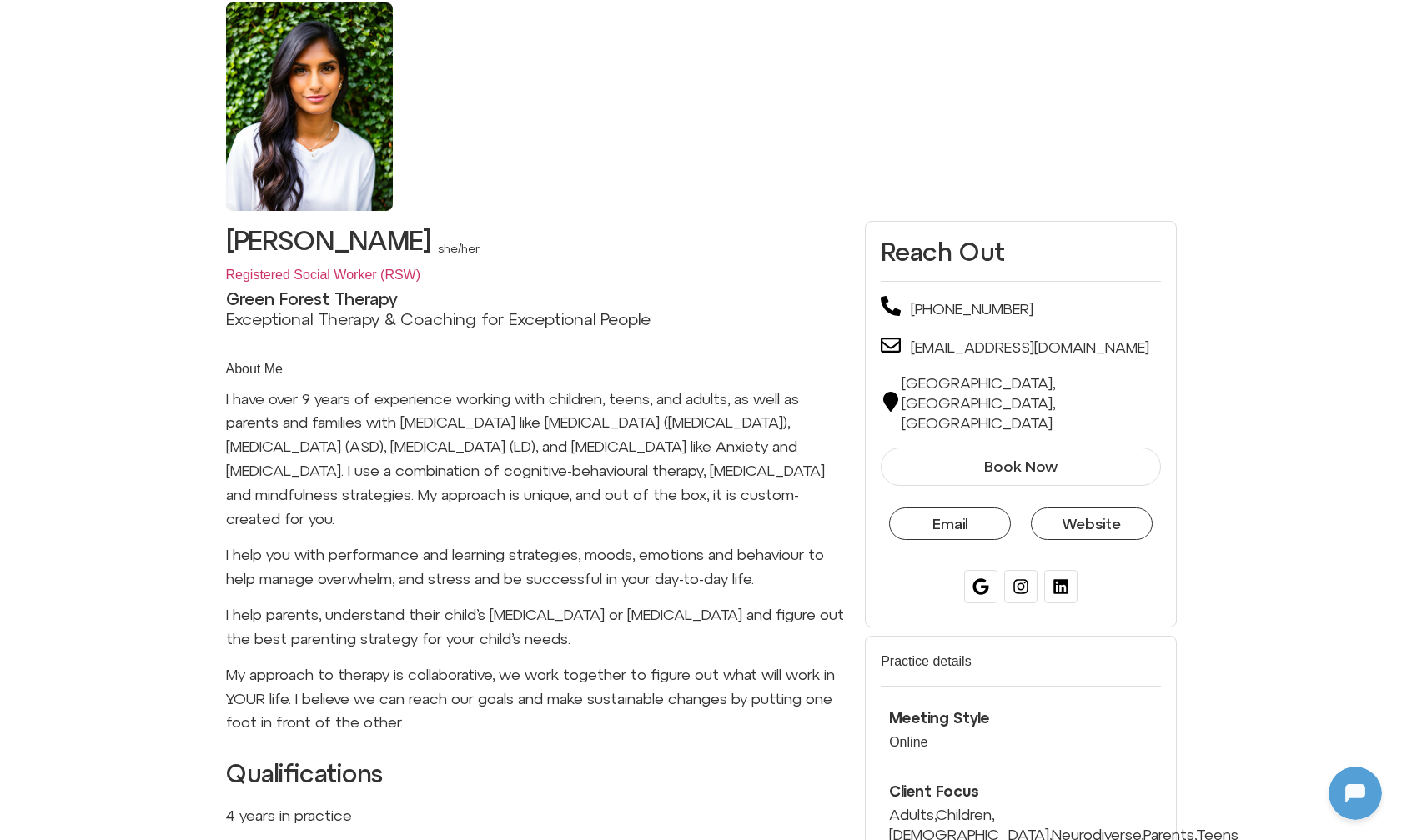
click at [975, 458] on span "Book Now" at bounding box center [1020, 466] width 237 height 17
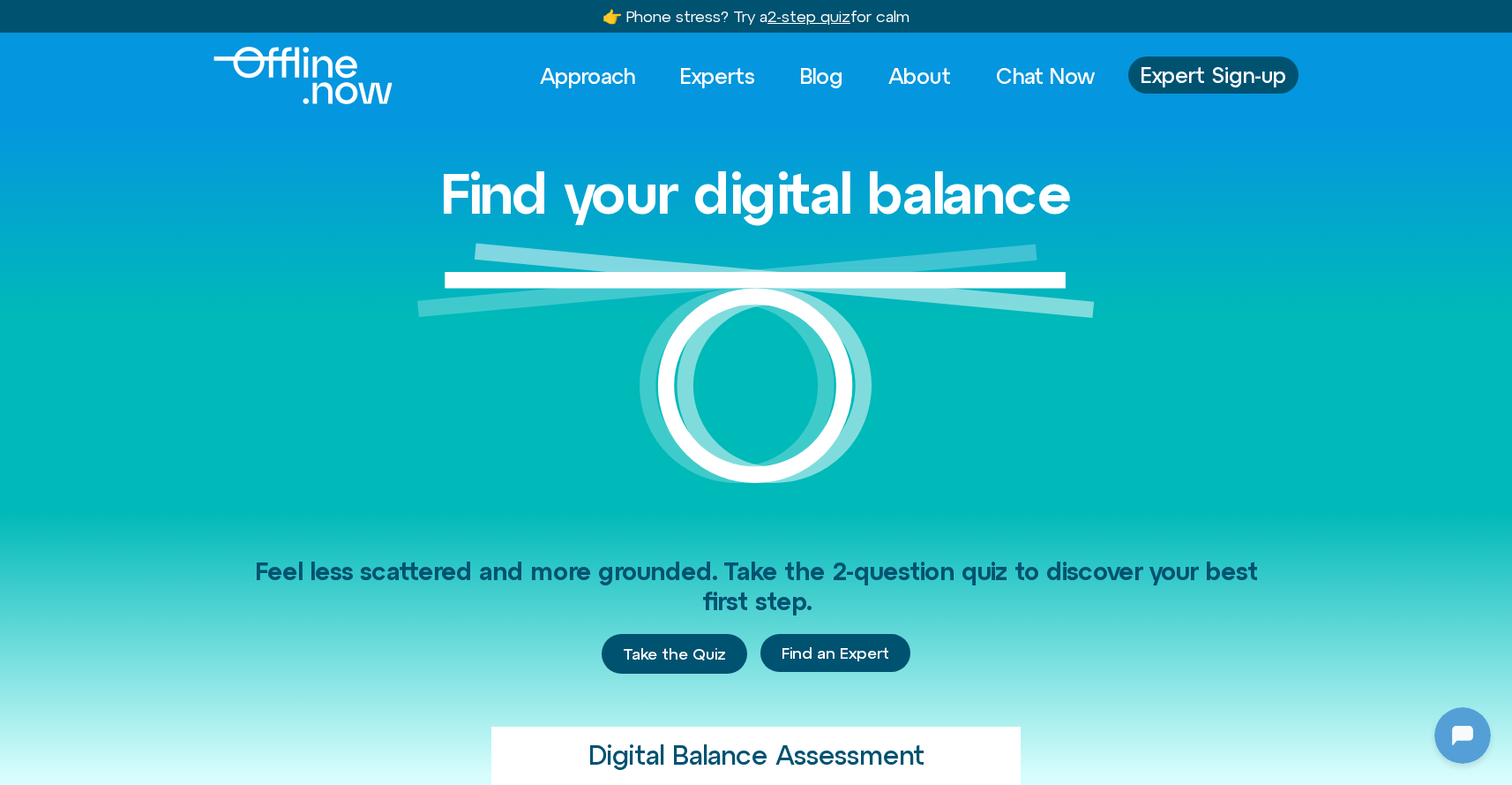
scroll to position [481, 0]
click at [1201, 68] on span "Expert Sign-up" at bounding box center [1213, 75] width 145 height 23
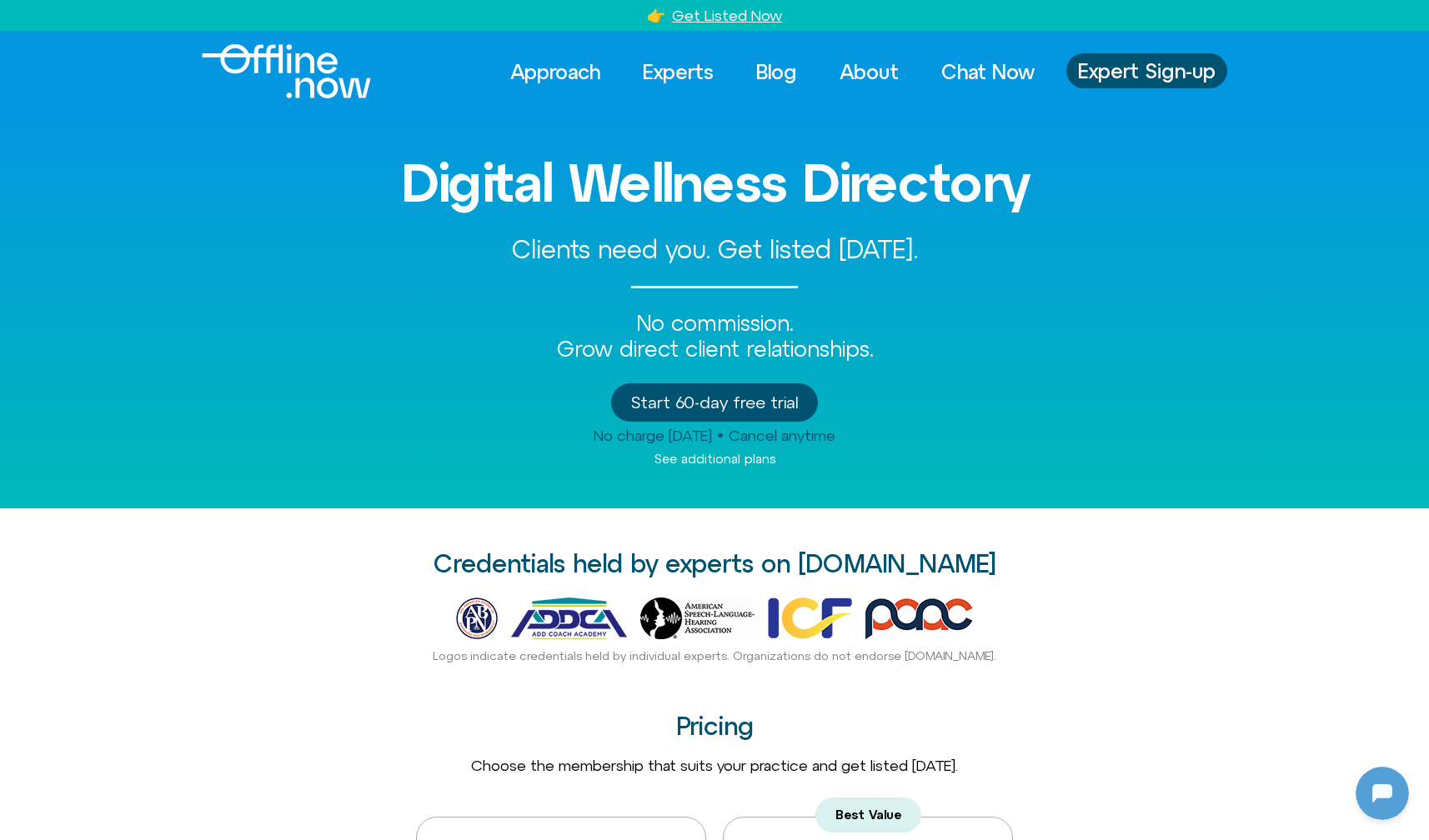
scroll to position [455, 0]
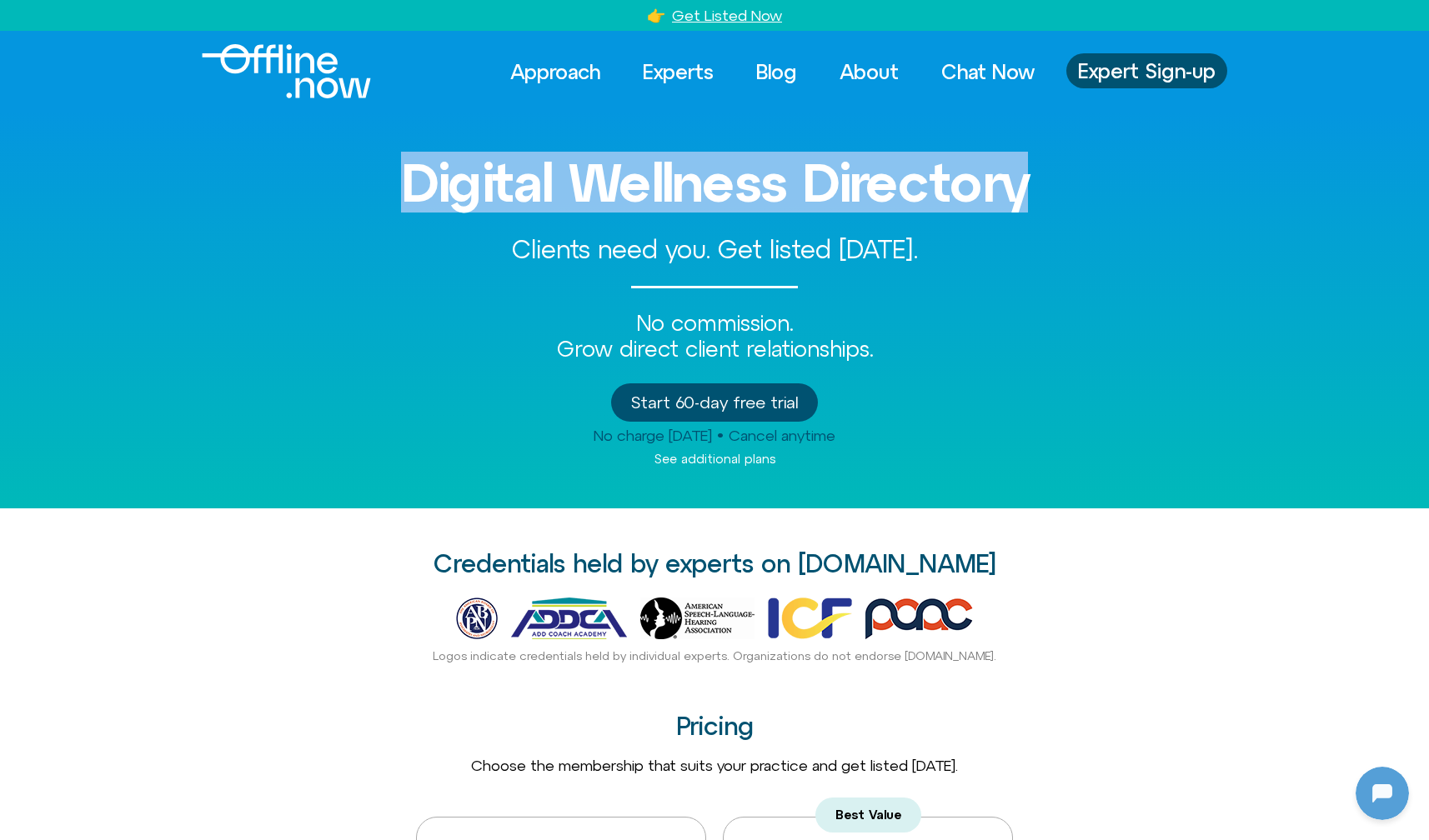
drag, startPoint x: 365, startPoint y: 187, endPoint x: 1067, endPoint y: 172, distance: 702.2
click at [1067, 172] on h3 "Digital Wellness Directory" at bounding box center [714, 182] width 951 height 58
drag, startPoint x: 1061, startPoint y: 223, endPoint x: 995, endPoint y: 341, distance: 135.2
click at [1061, 223] on div "Digital Wellness Directory Clients need you. Get listed today. No commission. G…" at bounding box center [714, 309] width 951 height 396
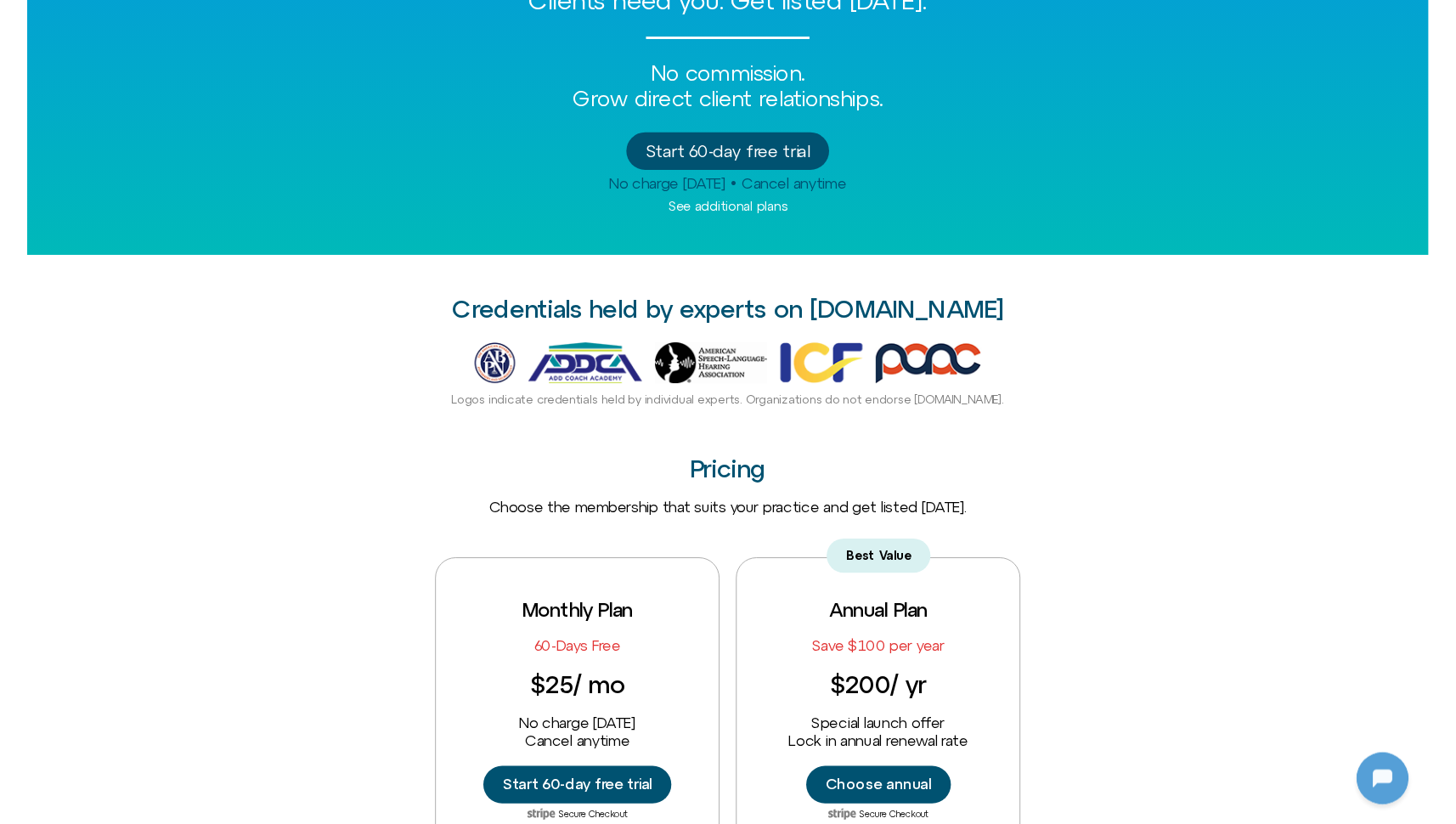
scroll to position [421, 0]
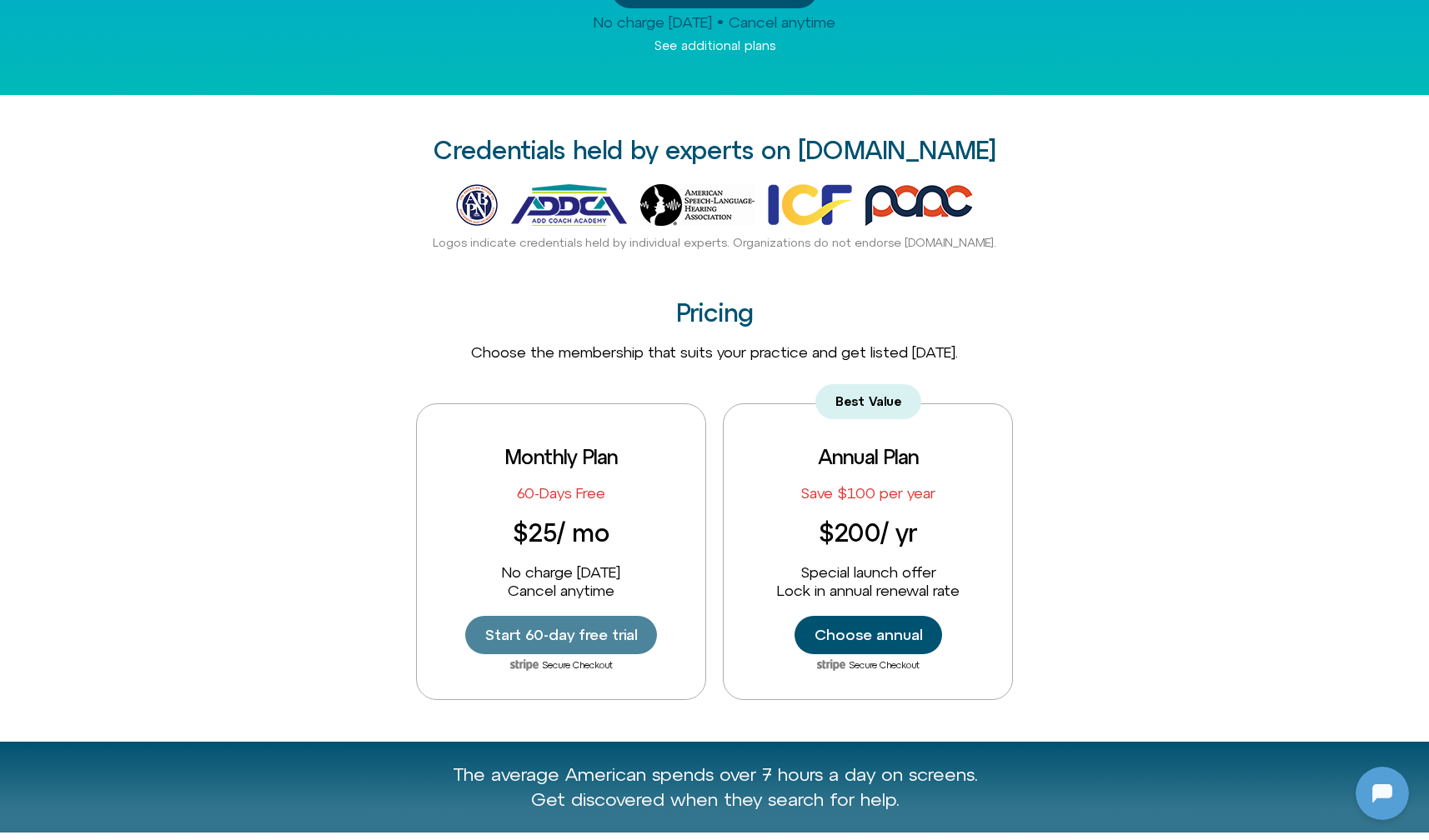
click at [590, 632] on span "Start 60-day free trial" at bounding box center [561, 635] width 152 height 18
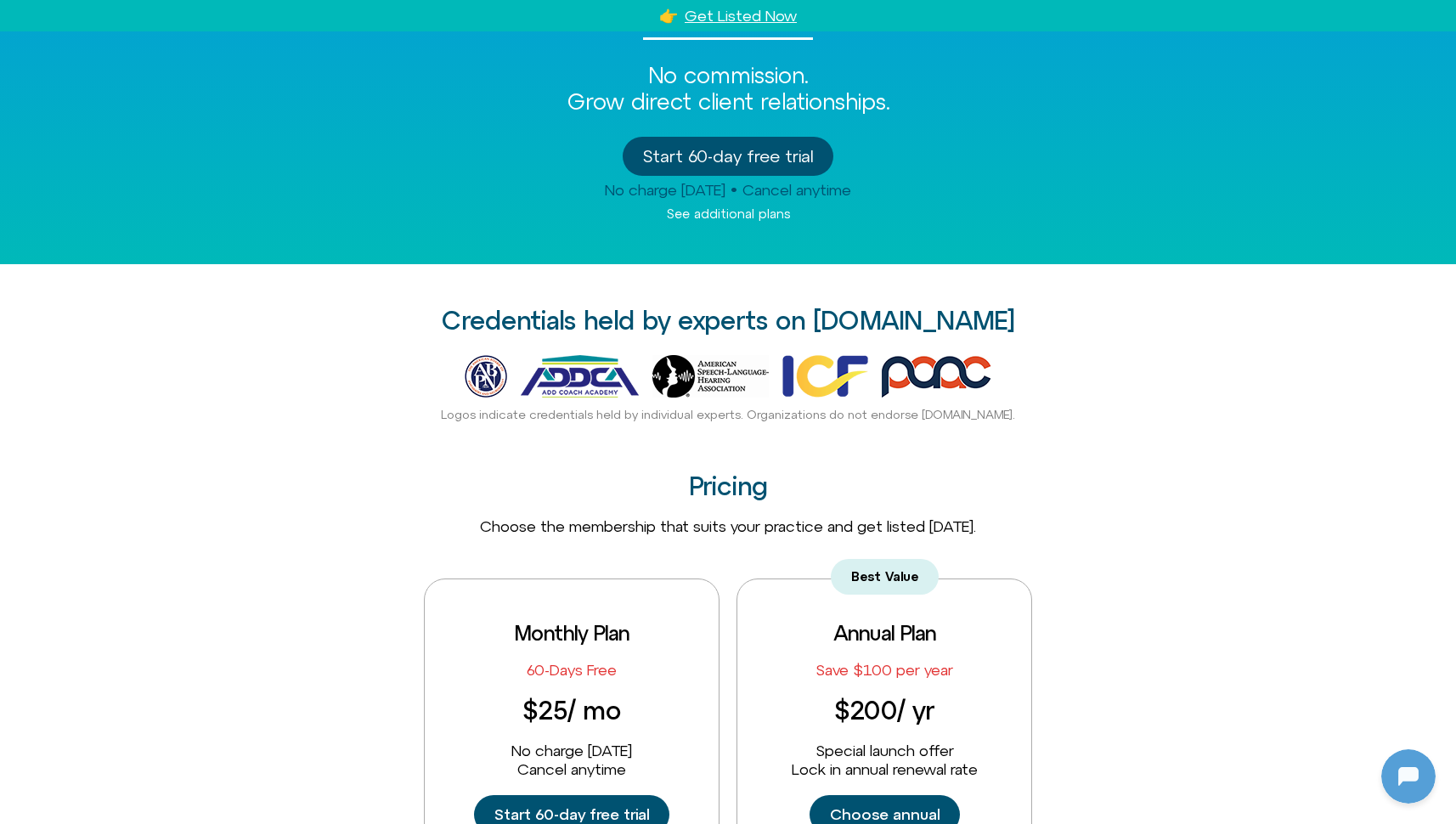
scroll to position [0, 0]
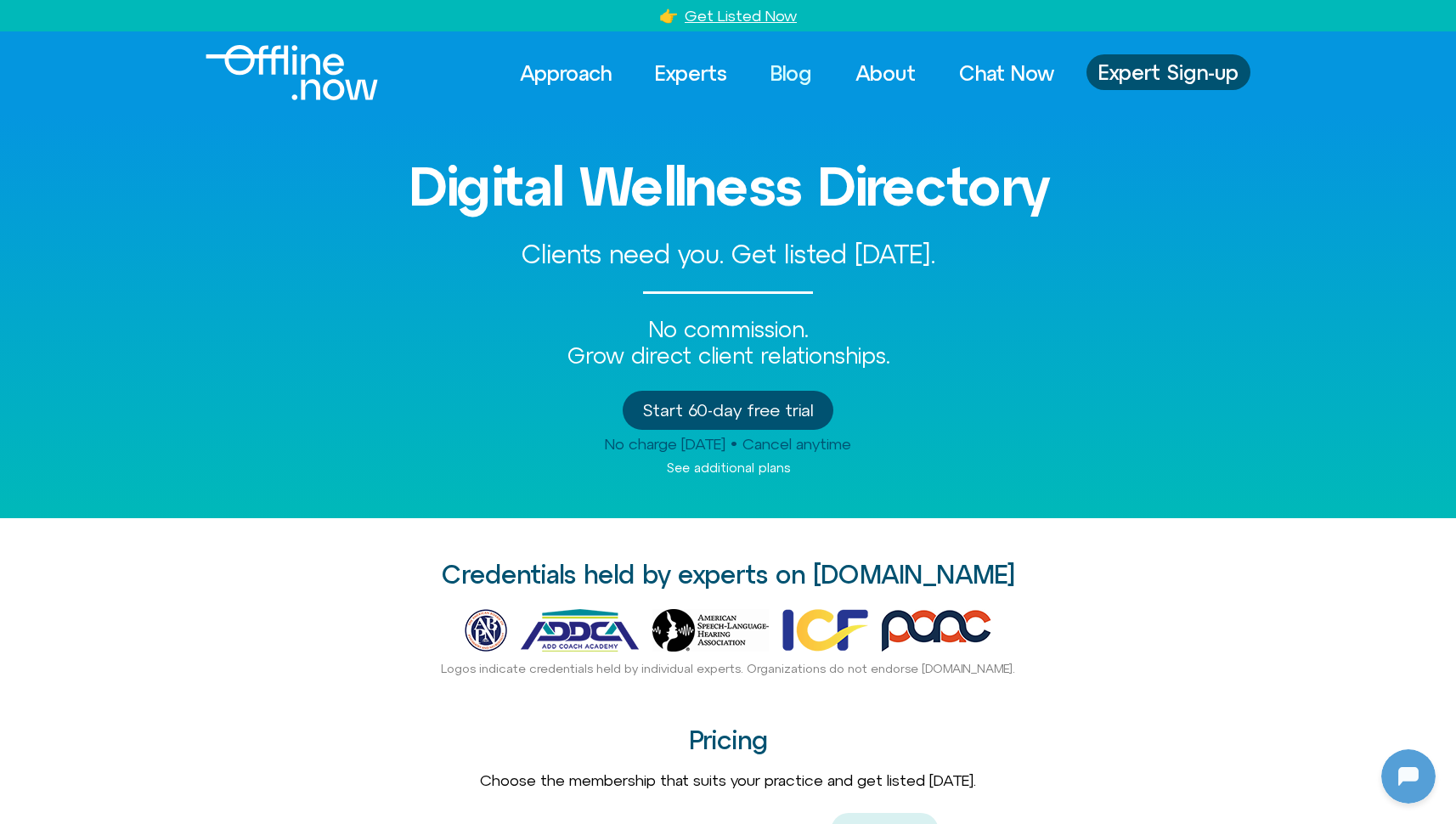
click at [778, 66] on link "Blog" at bounding box center [791, 72] width 72 height 38
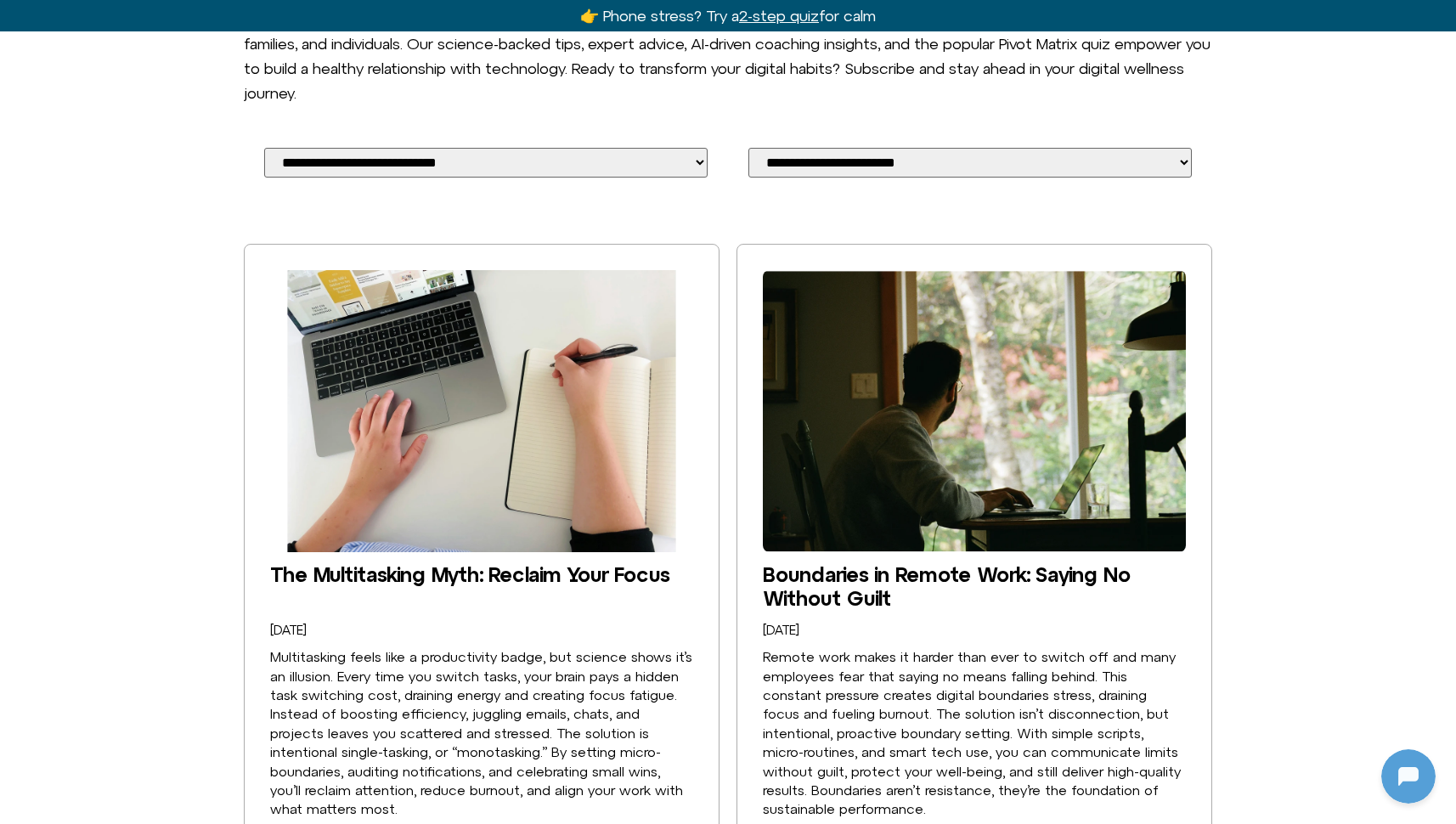
scroll to position [270, 0]
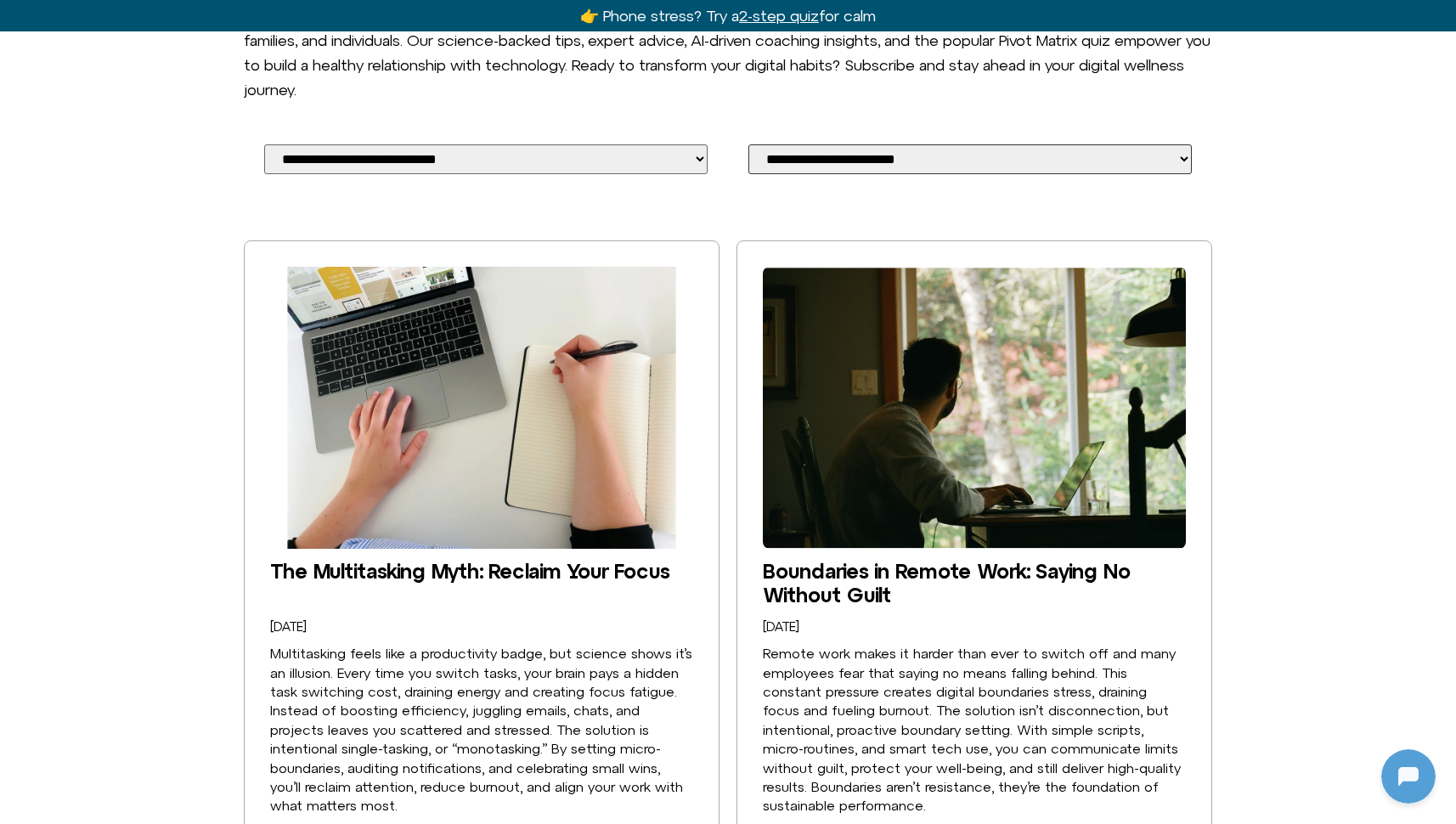
select select "**********"
